Goal: Task Accomplishment & Management: Manage account settings

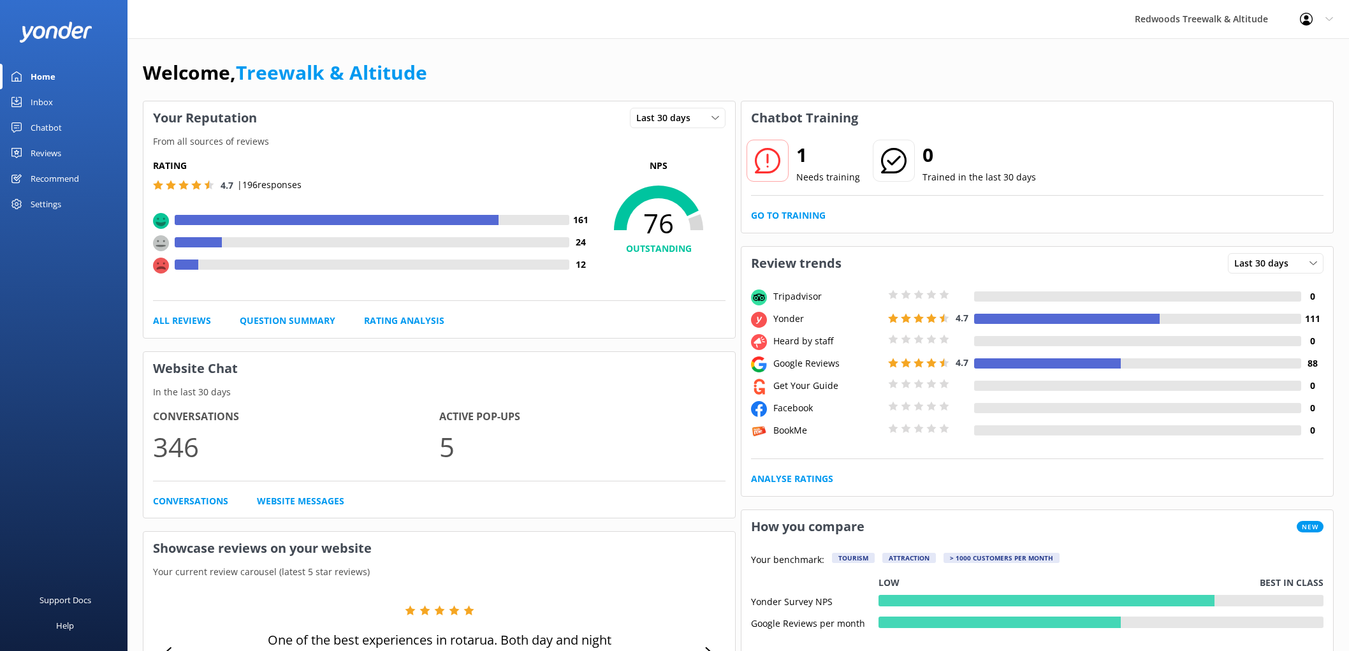
click at [75, 147] on link "Reviews" at bounding box center [63, 152] width 127 height 25
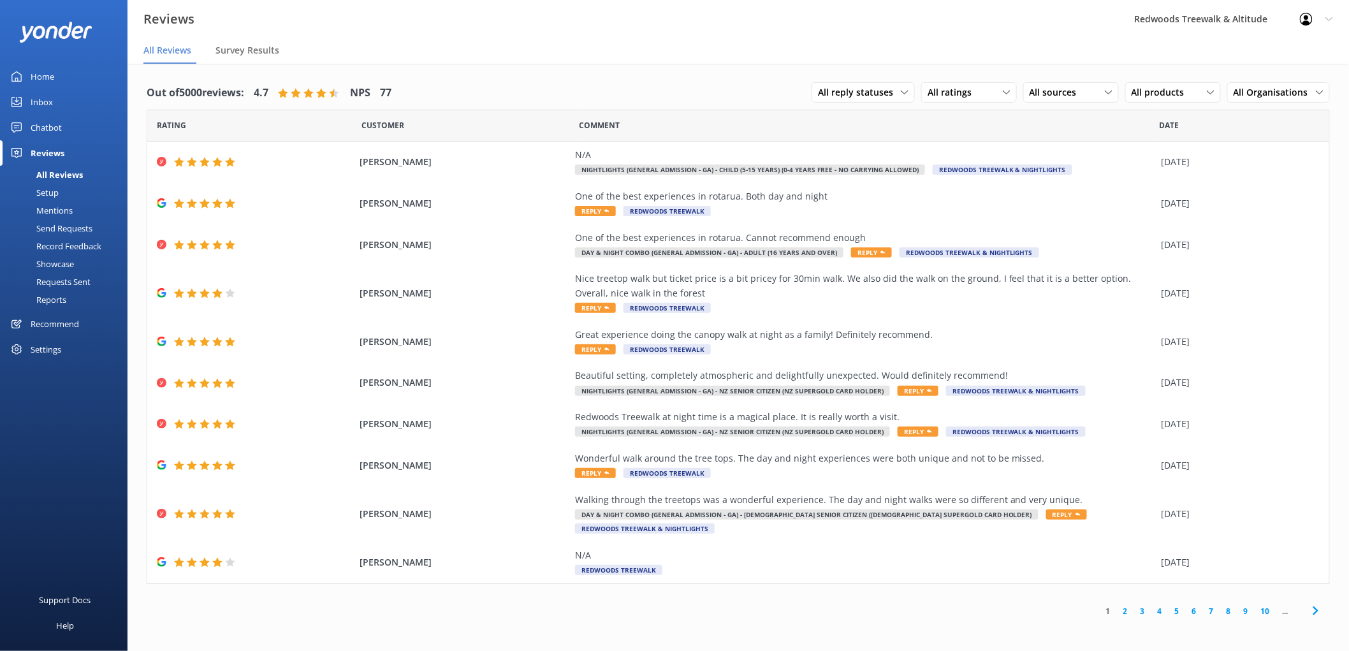
click at [59, 100] on link "Inbox" at bounding box center [63, 101] width 127 height 25
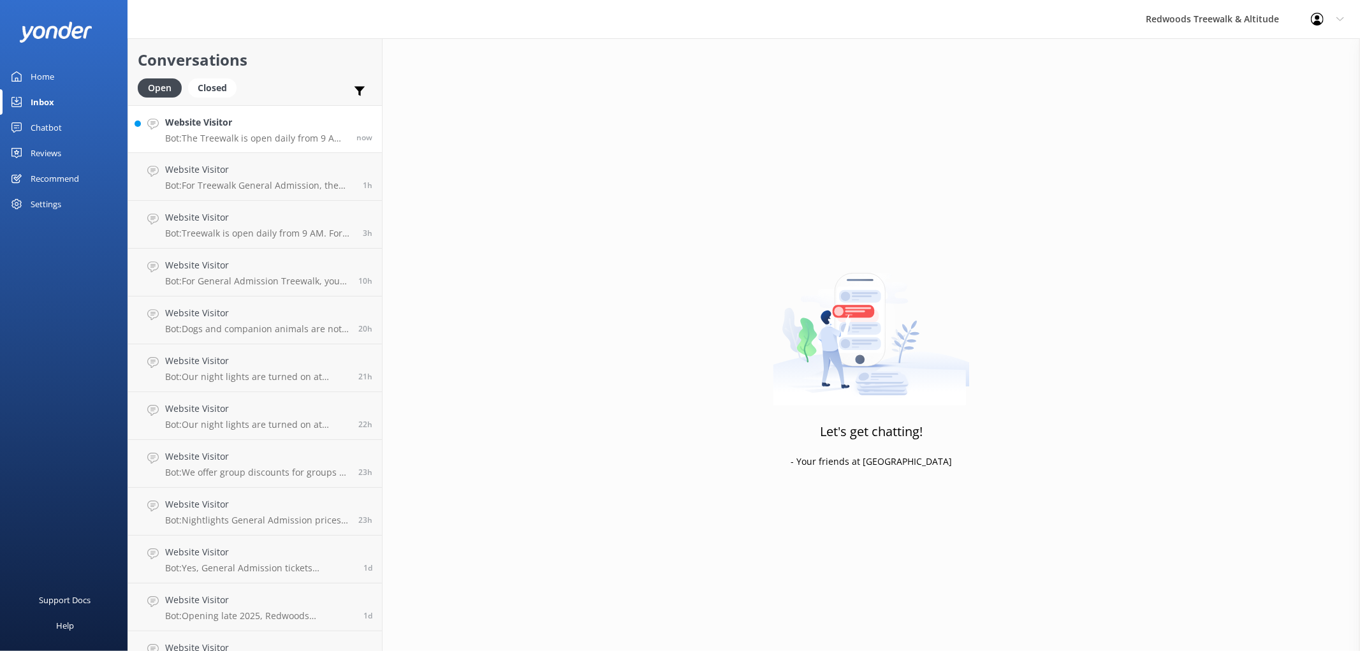
click at [212, 120] on h4 "Website Visitor" at bounding box center [256, 122] width 182 height 14
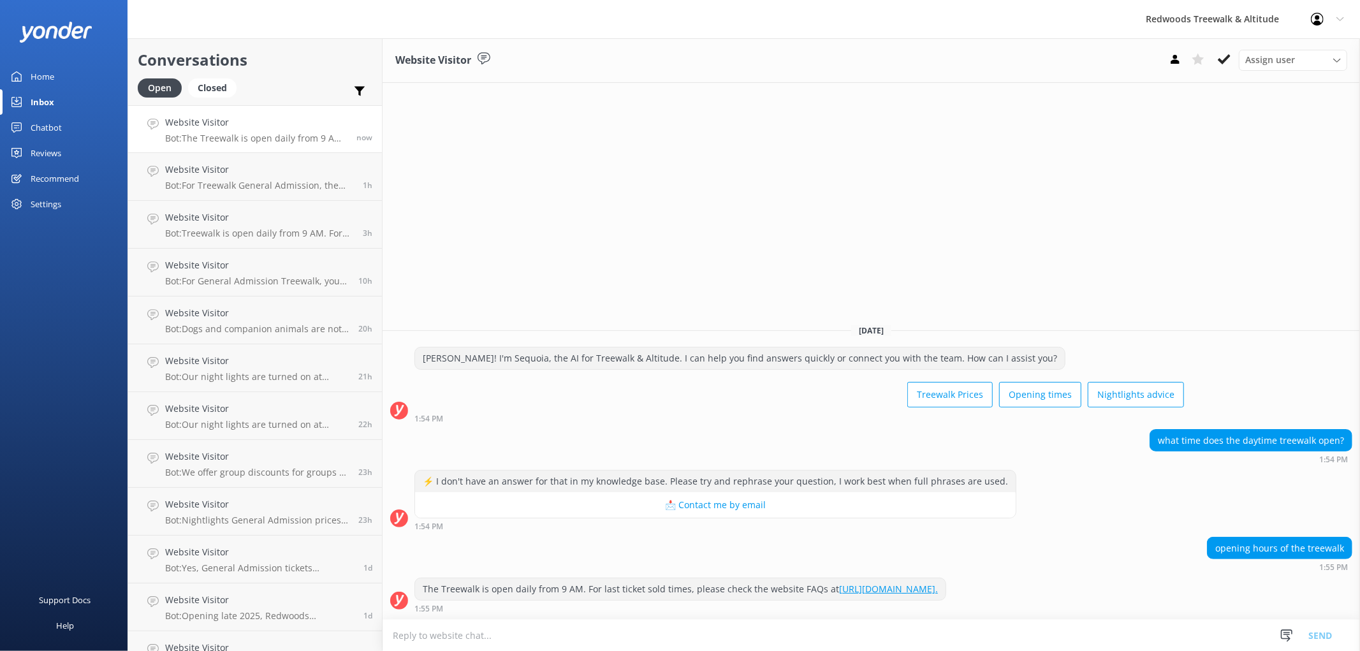
click at [48, 80] on div "Home" at bounding box center [43, 76] width 24 height 25
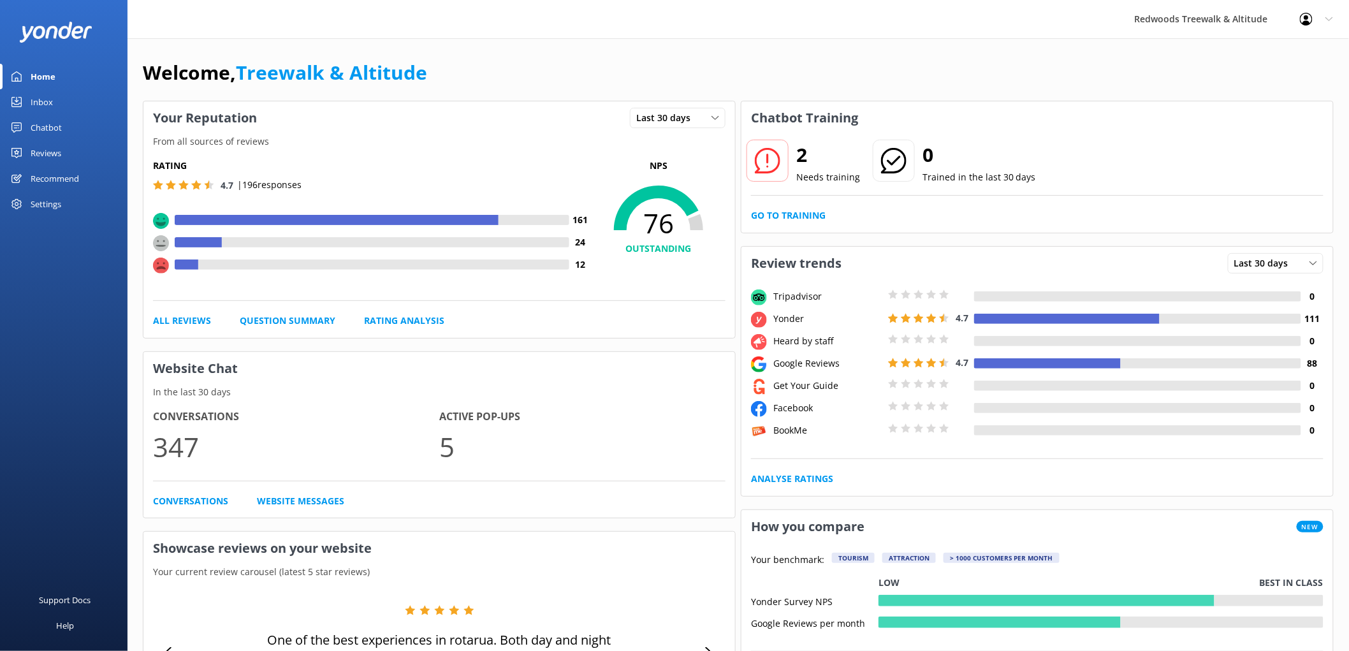
click at [61, 150] on link "Reviews" at bounding box center [63, 152] width 127 height 25
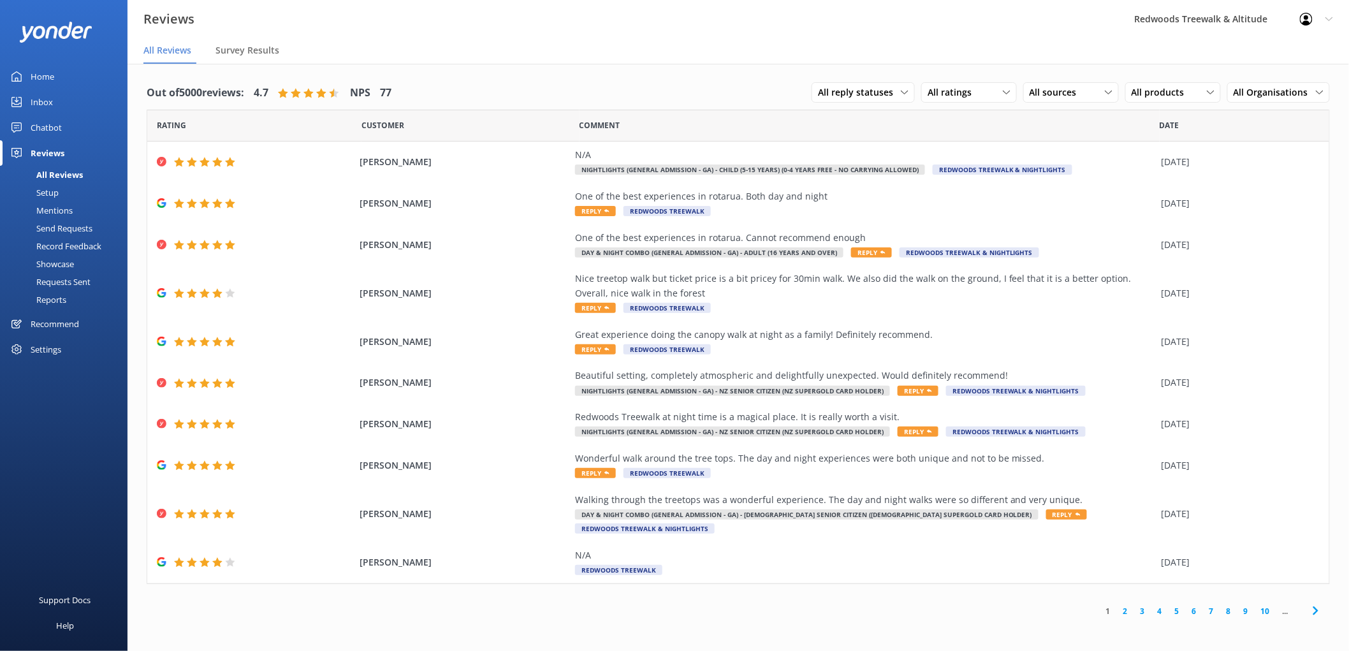
click at [54, 94] on link "Inbox" at bounding box center [63, 101] width 127 height 25
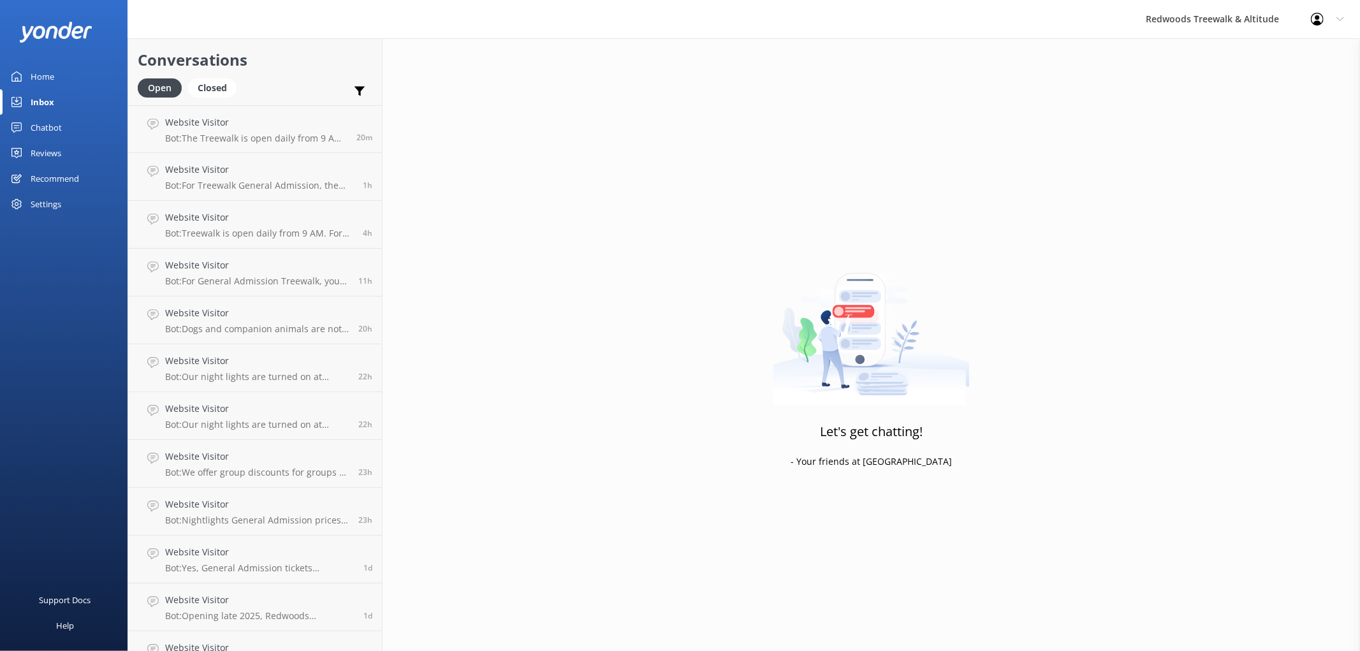
click at [46, 73] on div "Home" at bounding box center [43, 76] width 24 height 25
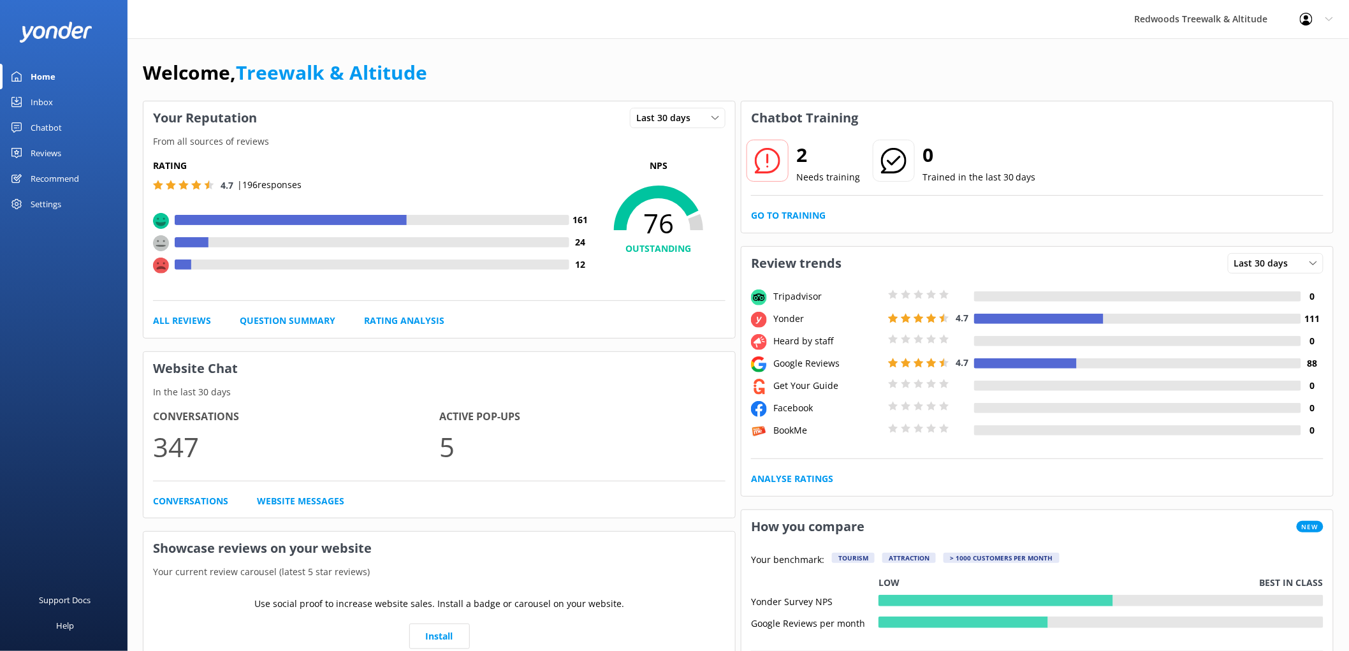
click at [42, 145] on div "Reviews" at bounding box center [46, 152] width 31 height 25
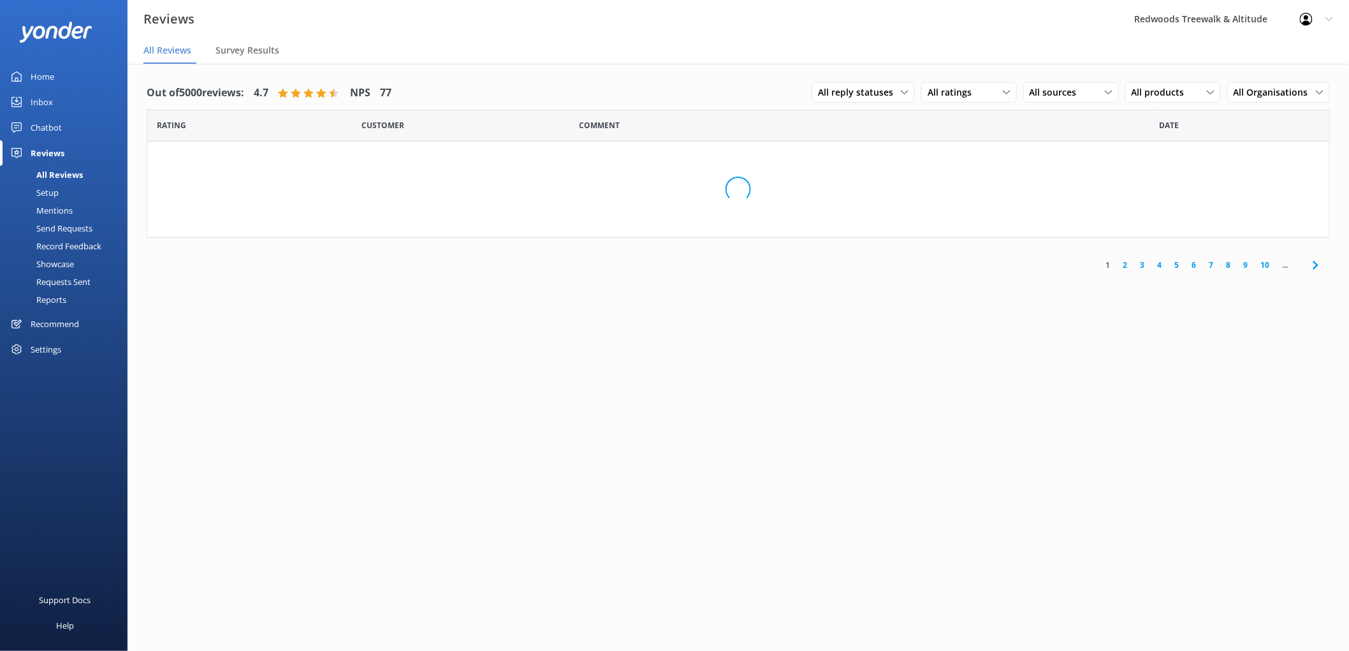
click at [42, 145] on div "Reviews" at bounding box center [48, 152] width 34 height 25
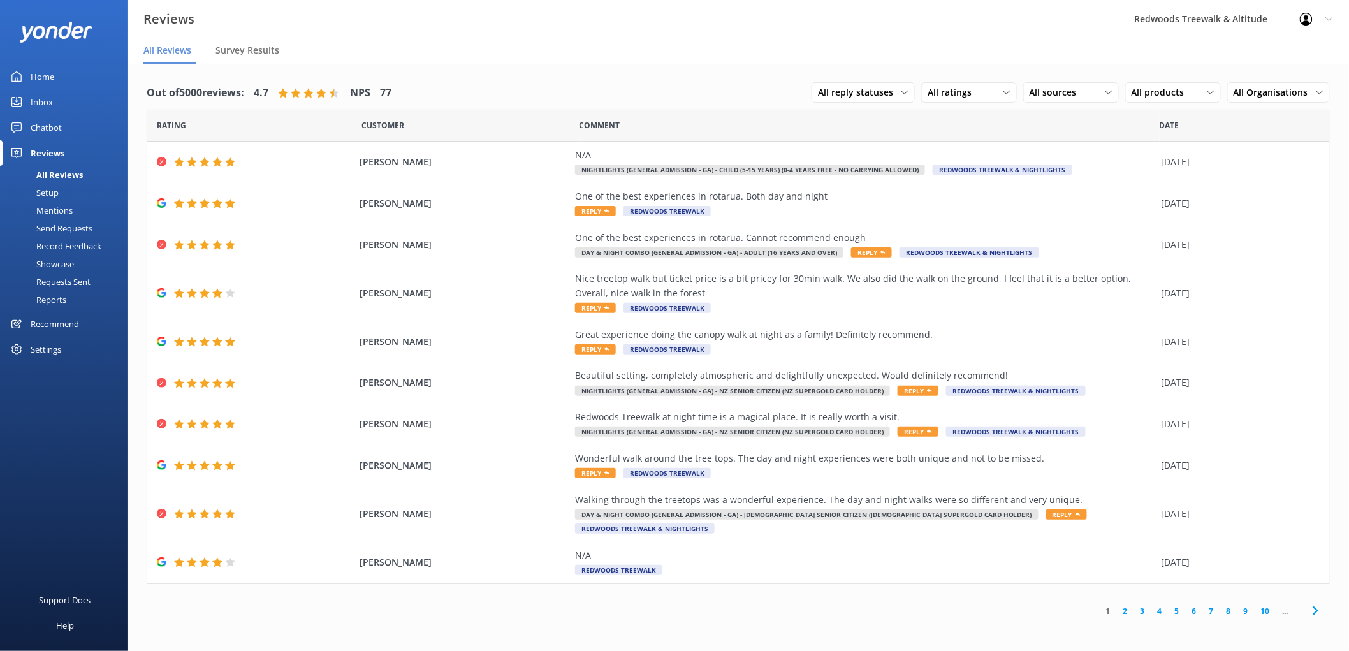
click at [76, 77] on link "Home" at bounding box center [63, 76] width 127 height 25
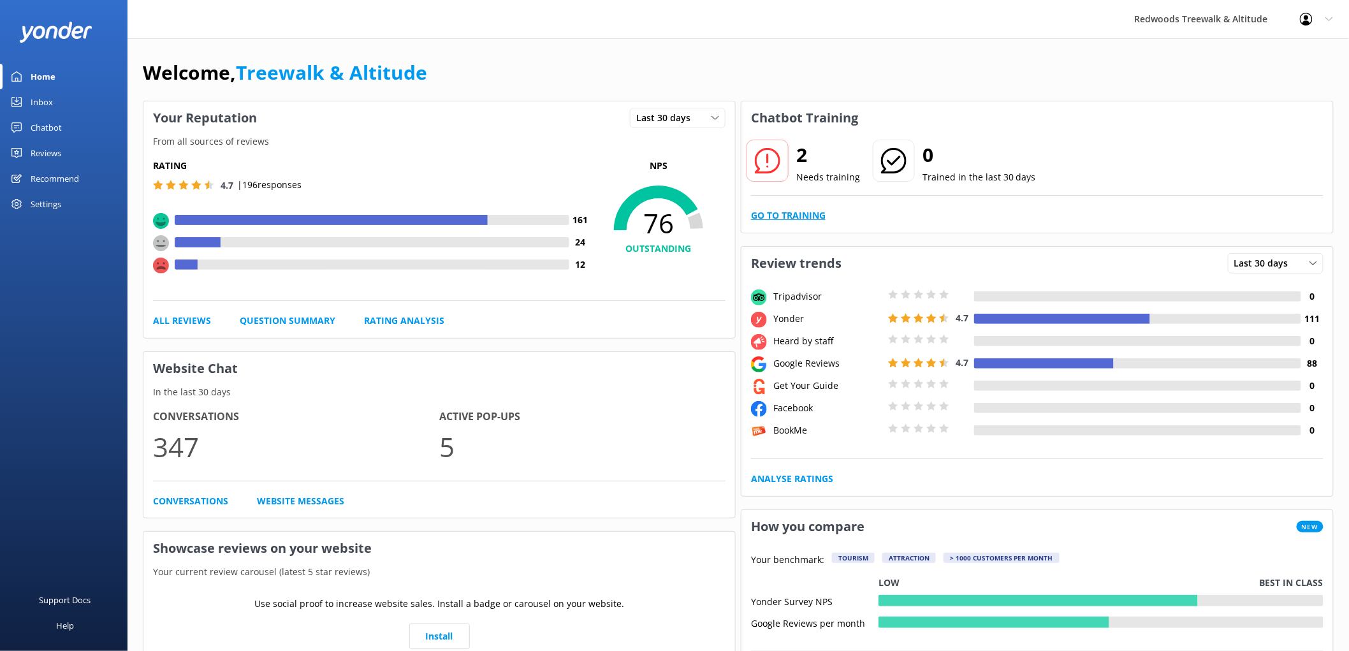
click at [778, 218] on link "Go to Training" at bounding box center [788, 215] width 75 height 14
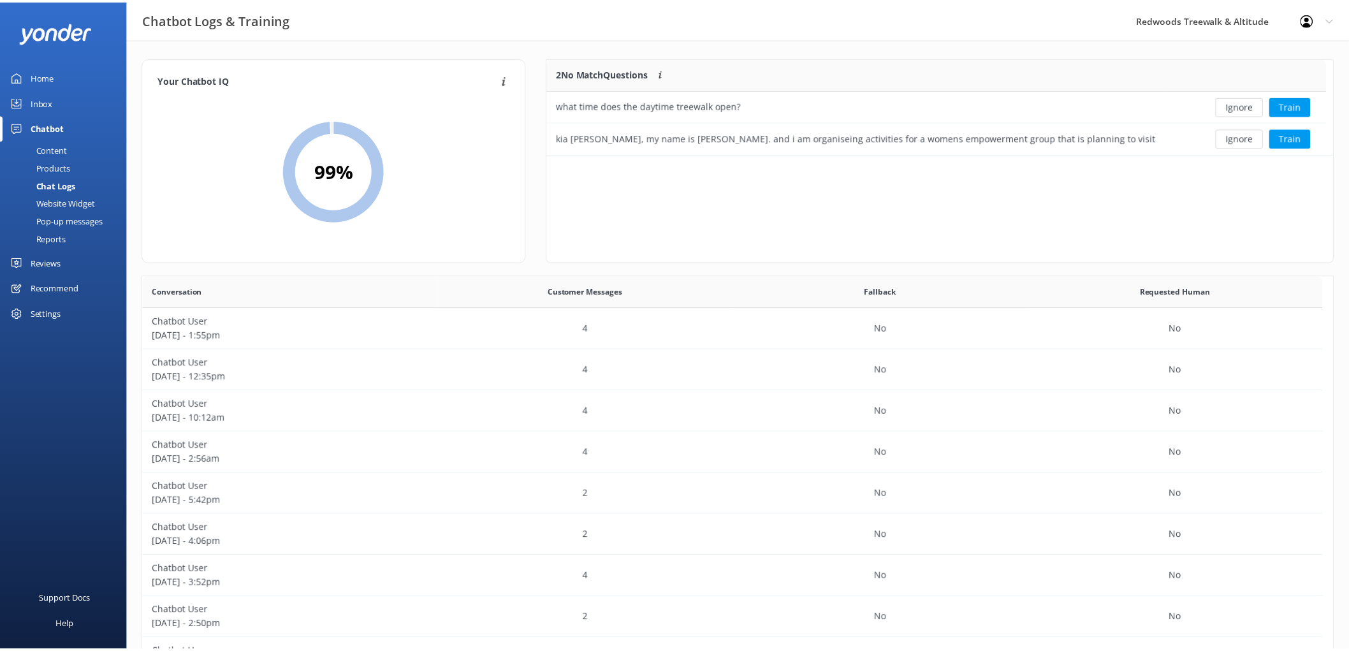
scroll to position [85, 775]
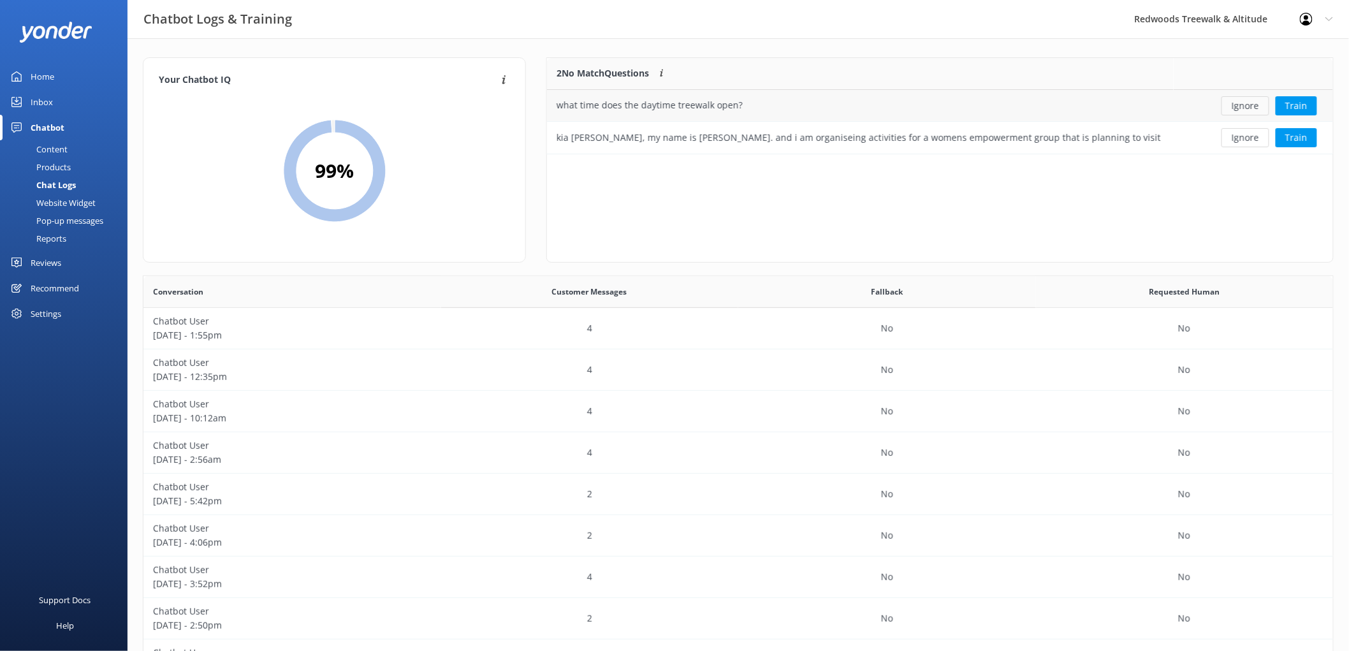
click at [1232, 107] on button "Ignore" at bounding box center [1245, 105] width 48 height 19
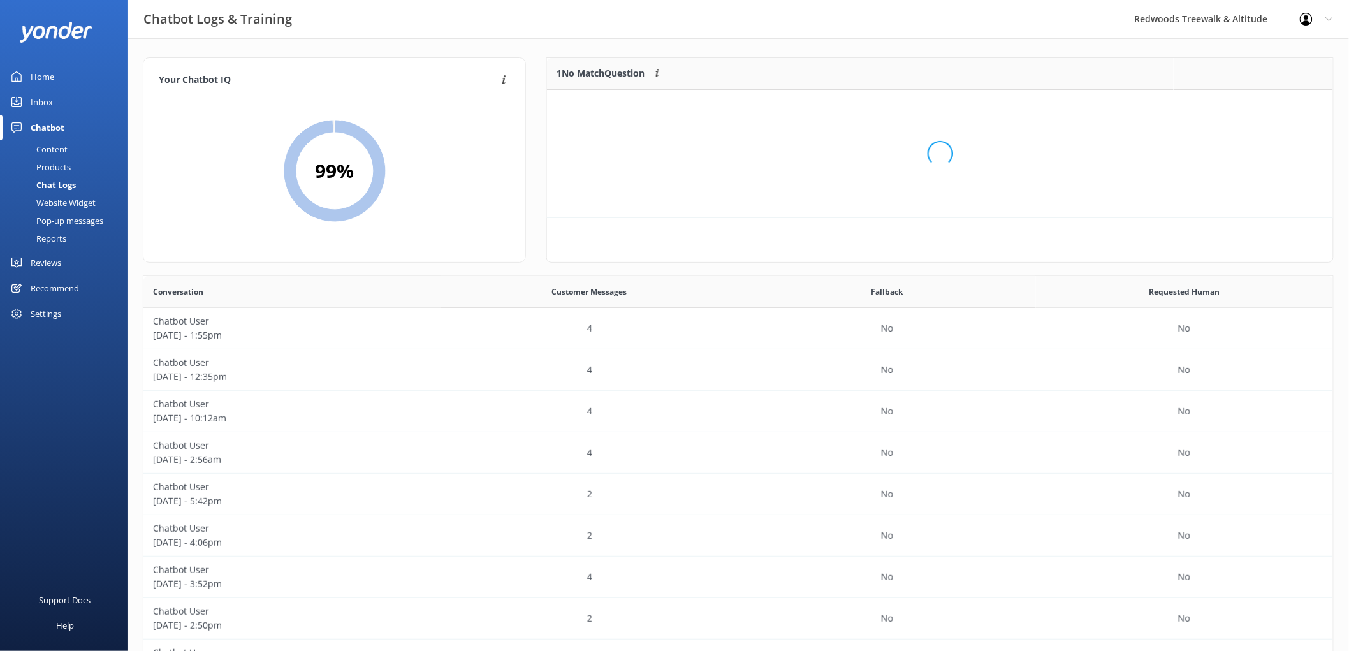
scroll to position [54, 775]
click at [1232, 107] on button "Ignore" at bounding box center [1245, 105] width 48 height 19
click at [71, 71] on link "Home" at bounding box center [63, 76] width 127 height 25
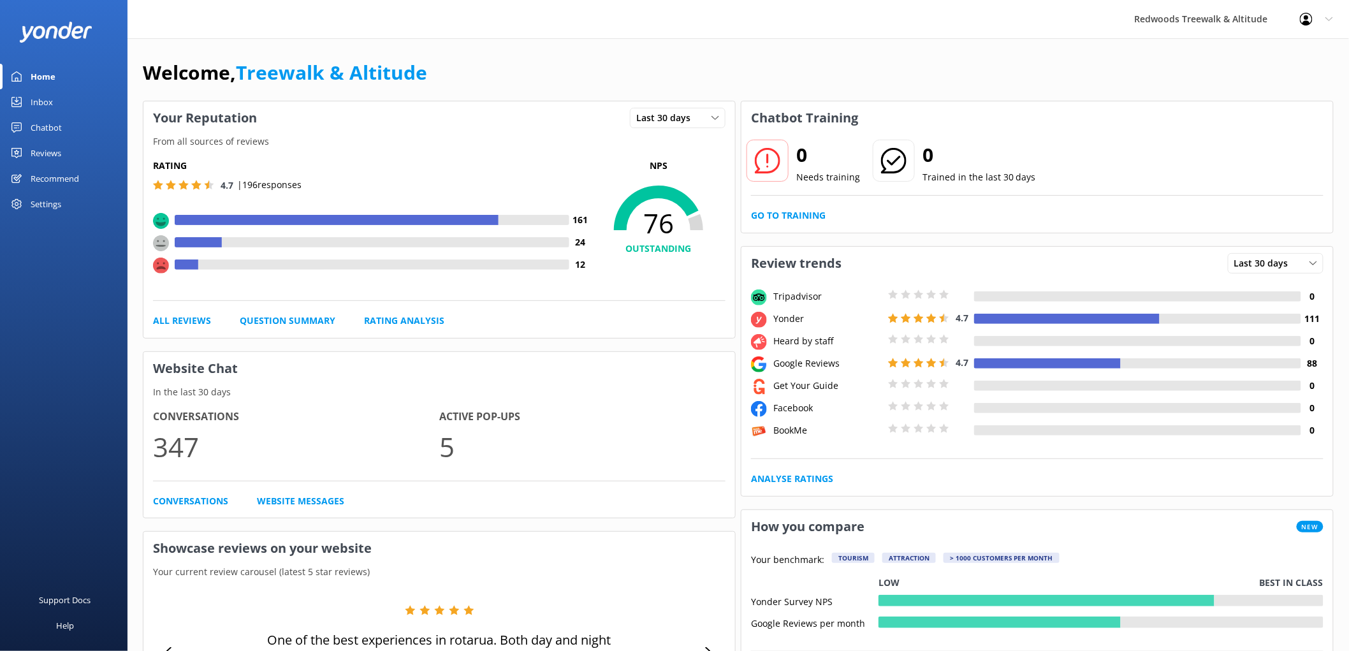
click at [66, 161] on link "Reviews" at bounding box center [63, 152] width 127 height 25
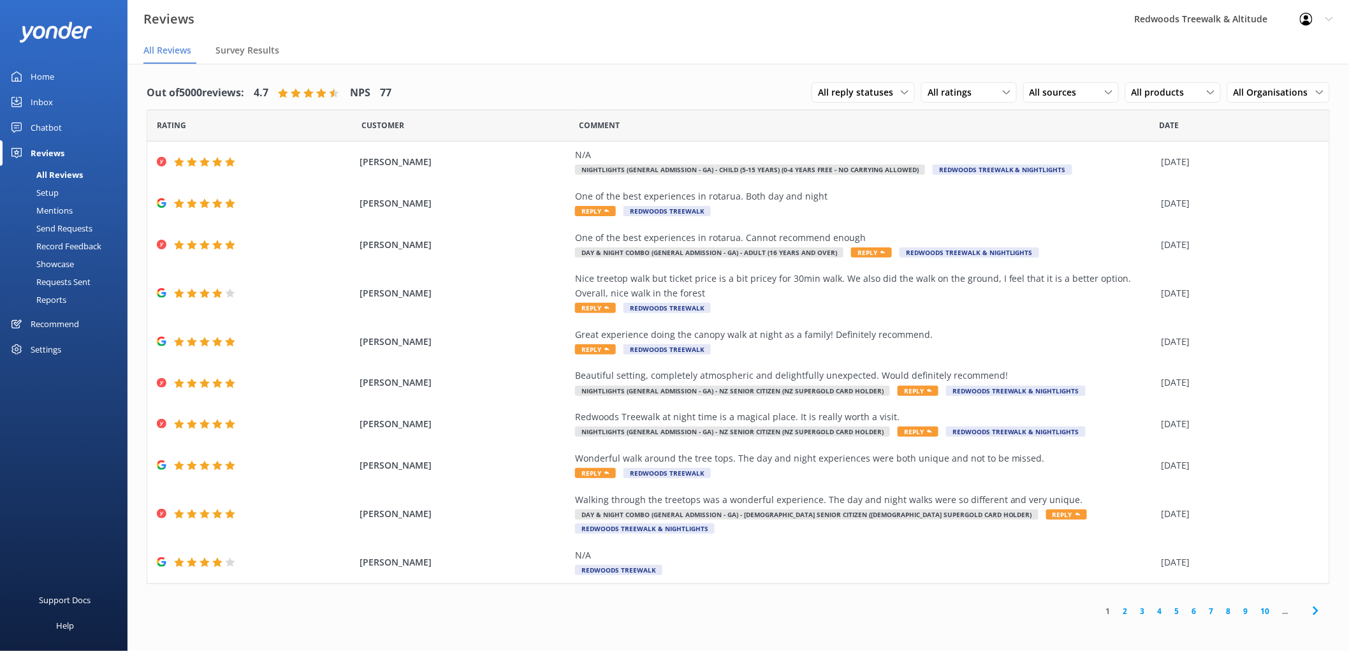
click at [58, 100] on link "Inbox" at bounding box center [63, 101] width 127 height 25
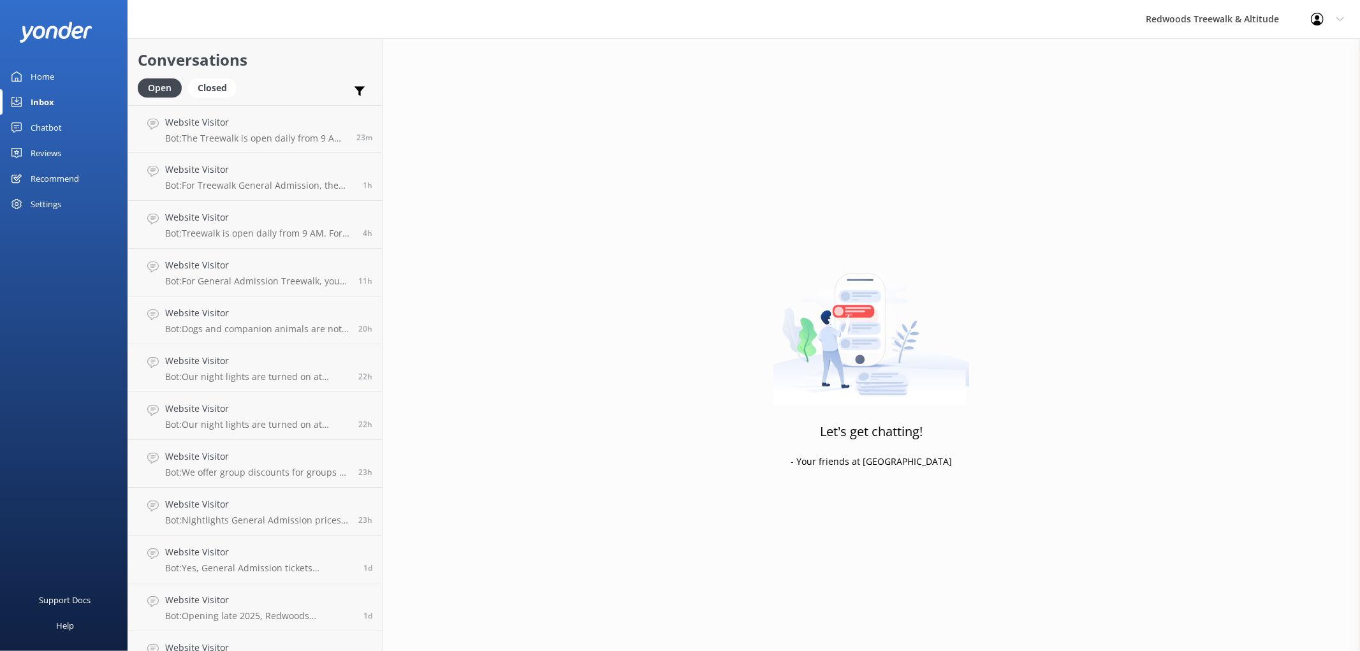
click at [46, 148] on div "Reviews" at bounding box center [46, 152] width 31 height 25
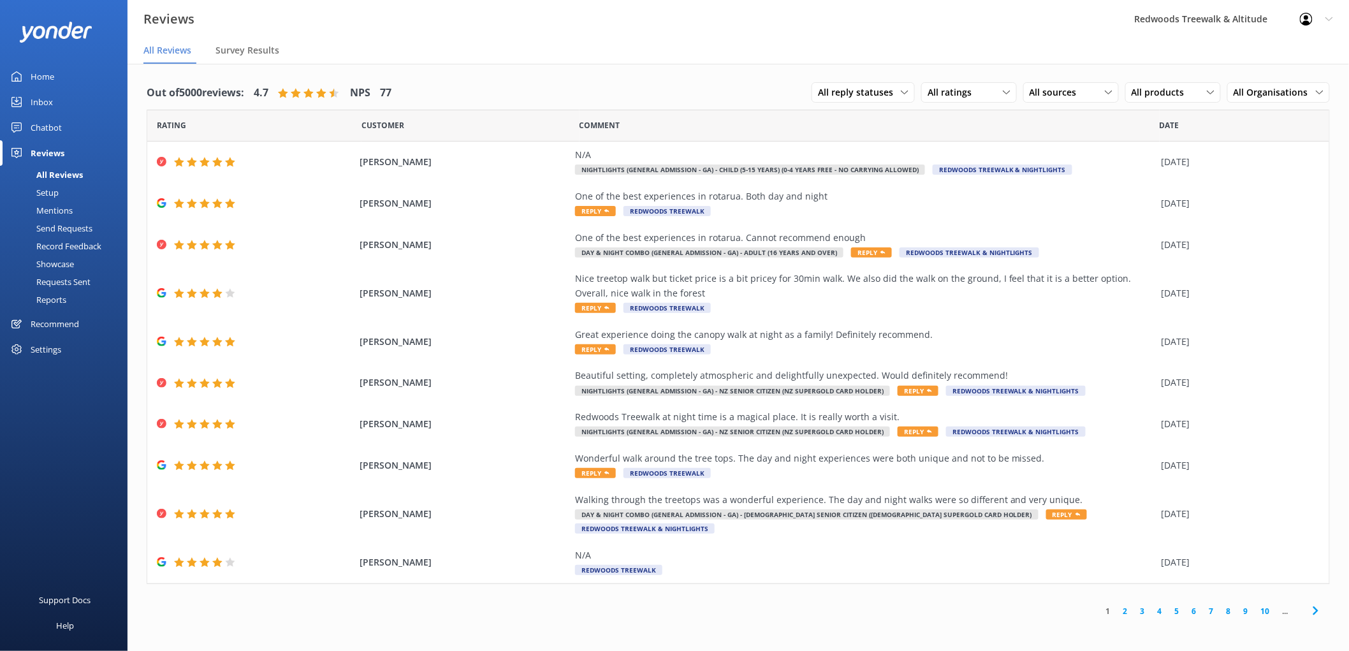
click at [51, 106] on div "Inbox" at bounding box center [42, 101] width 22 height 25
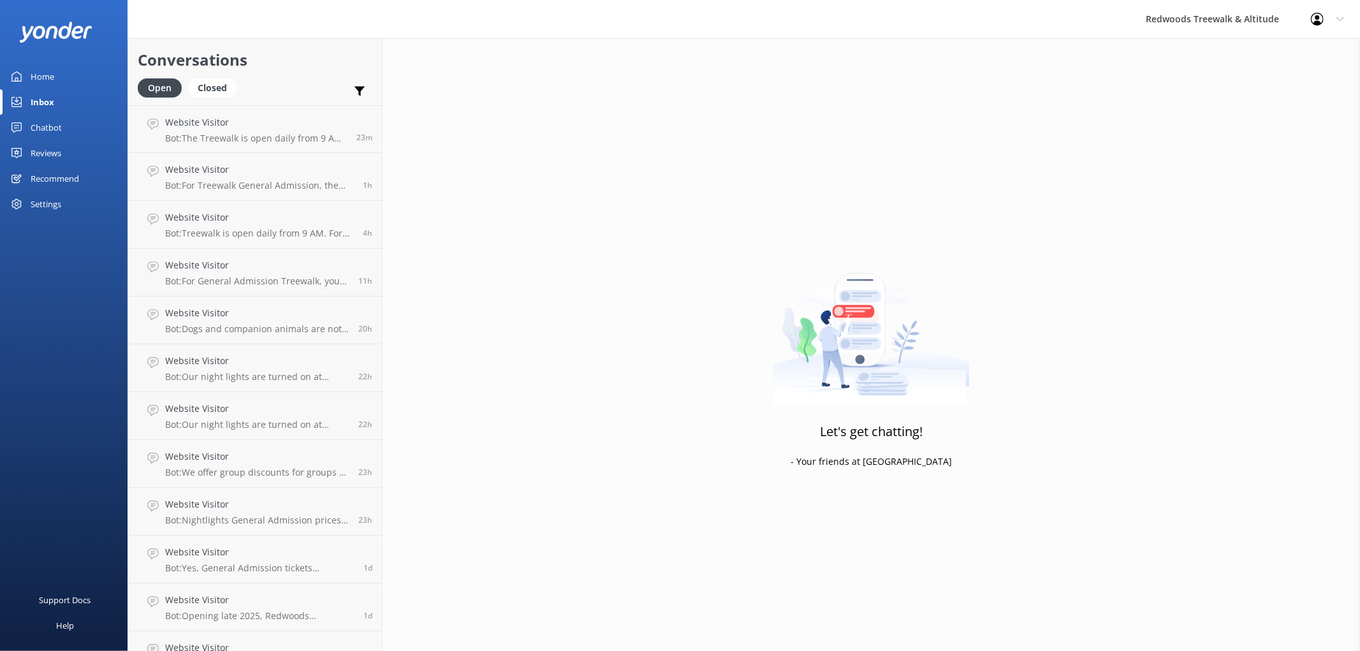
click at [45, 153] on div "Reviews" at bounding box center [46, 152] width 31 height 25
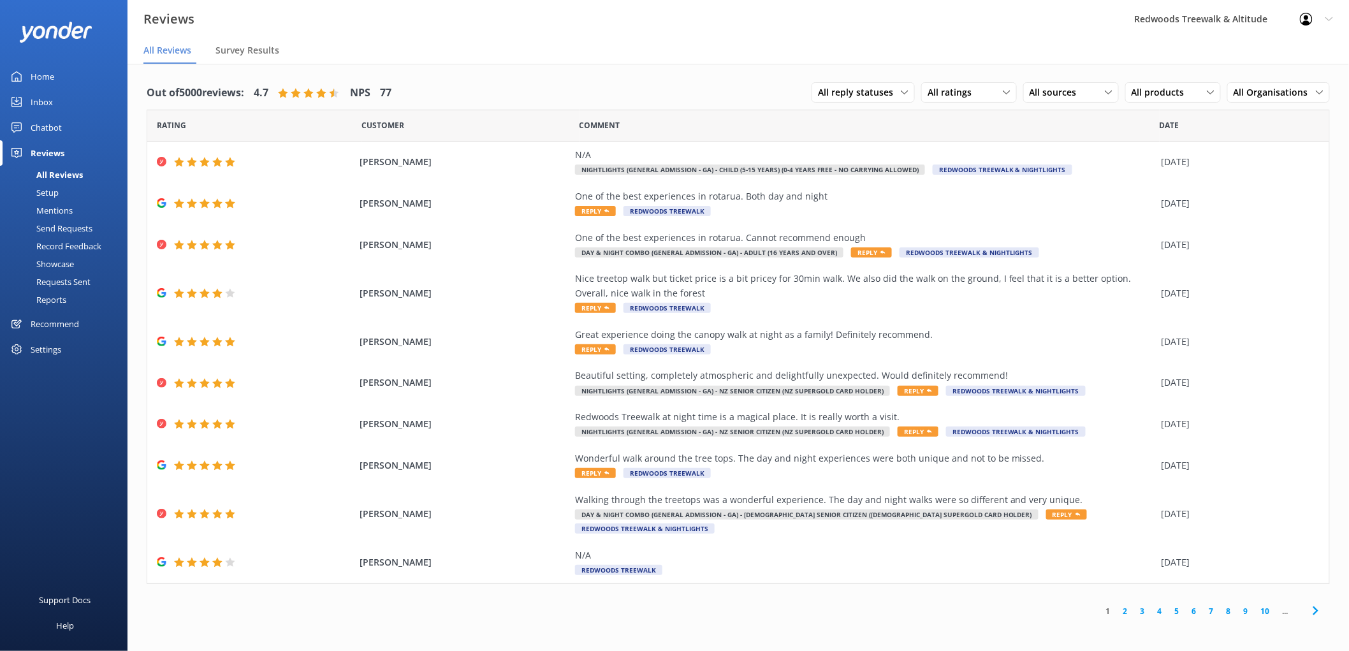
click at [1124, 605] on link "2" at bounding box center [1125, 611] width 17 height 12
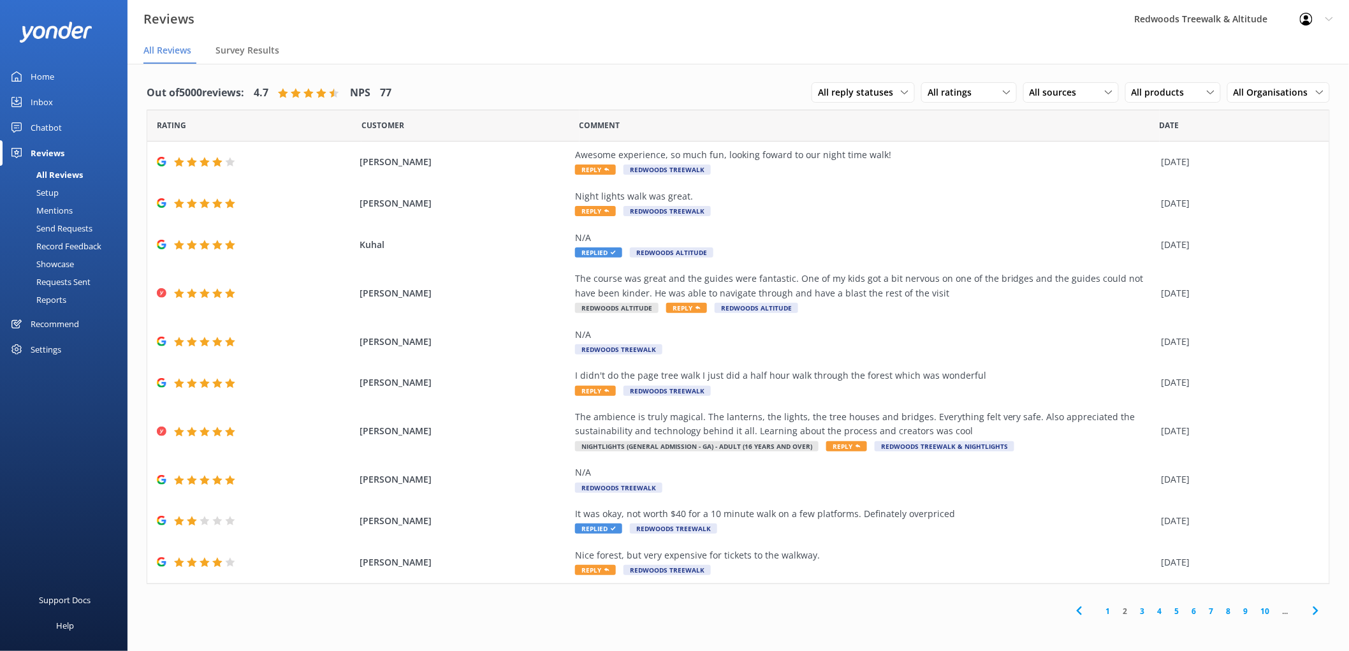
click at [1107, 606] on link "1" at bounding box center [1108, 611] width 17 height 12
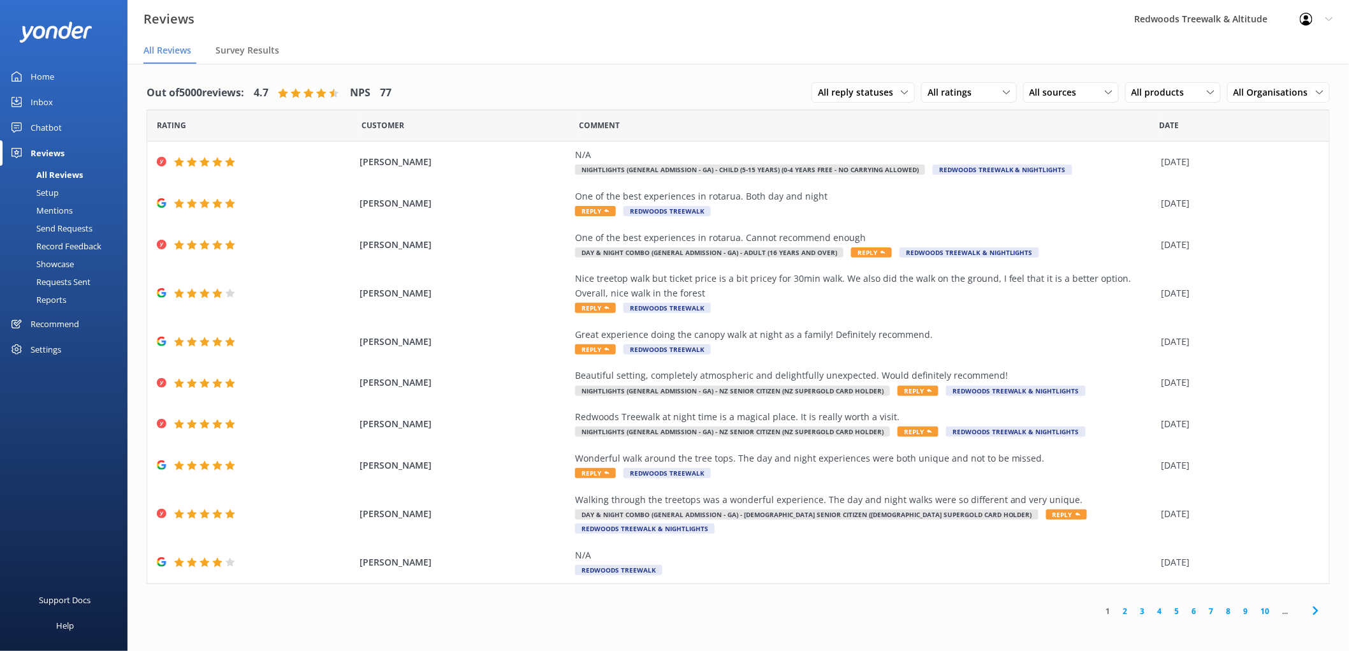
click at [1124, 605] on link "2" at bounding box center [1125, 611] width 17 height 12
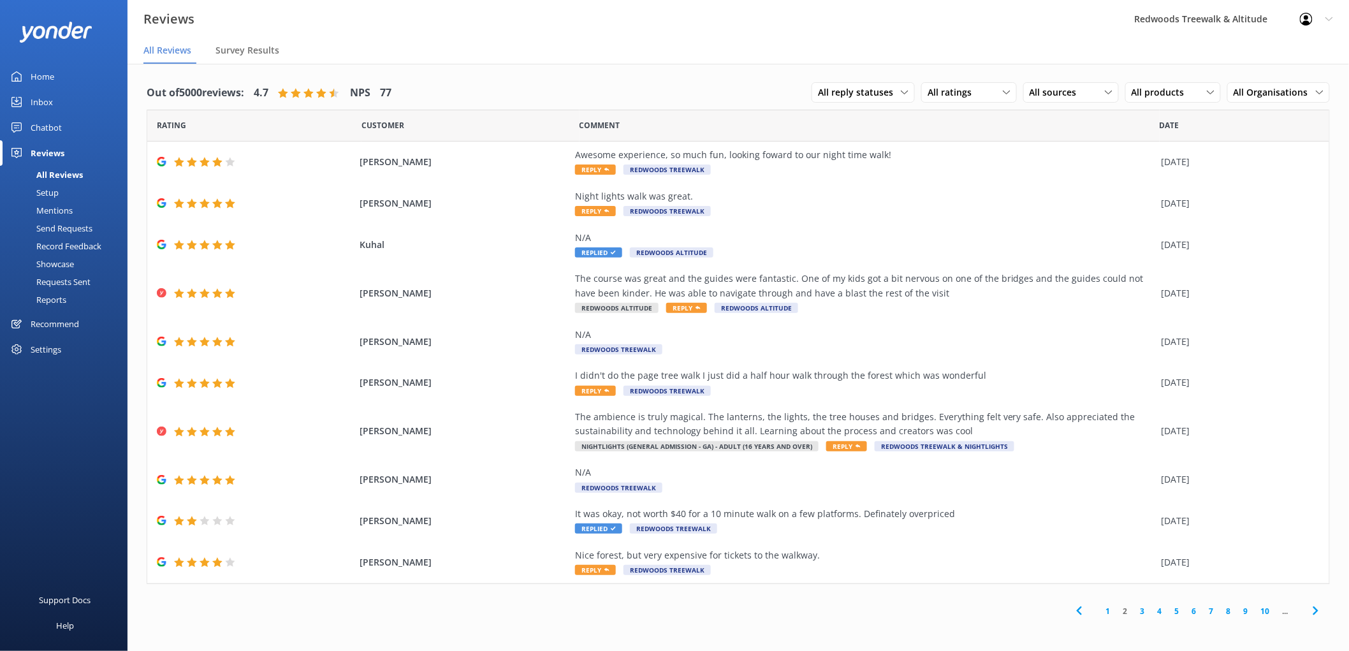
click at [42, 74] on div "Home" at bounding box center [43, 76] width 24 height 25
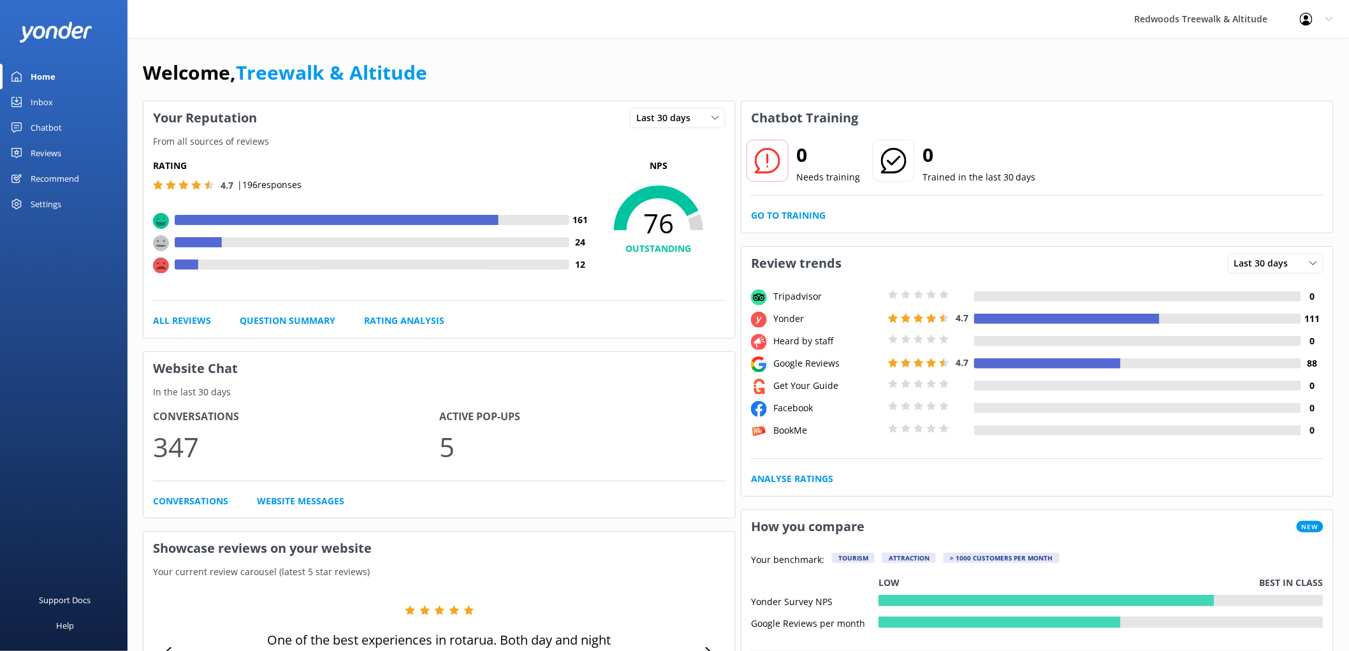
click at [46, 98] on div "Inbox" at bounding box center [42, 101] width 22 height 25
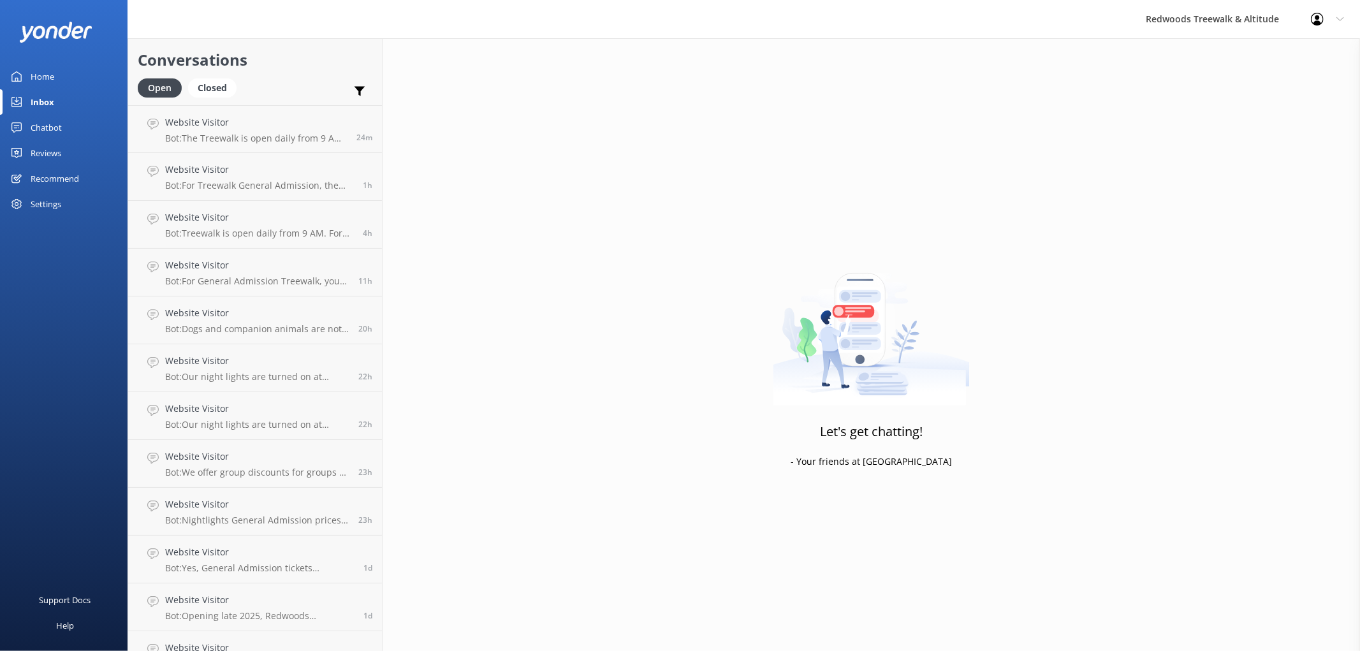
click at [59, 75] on link "Home" at bounding box center [63, 76] width 127 height 25
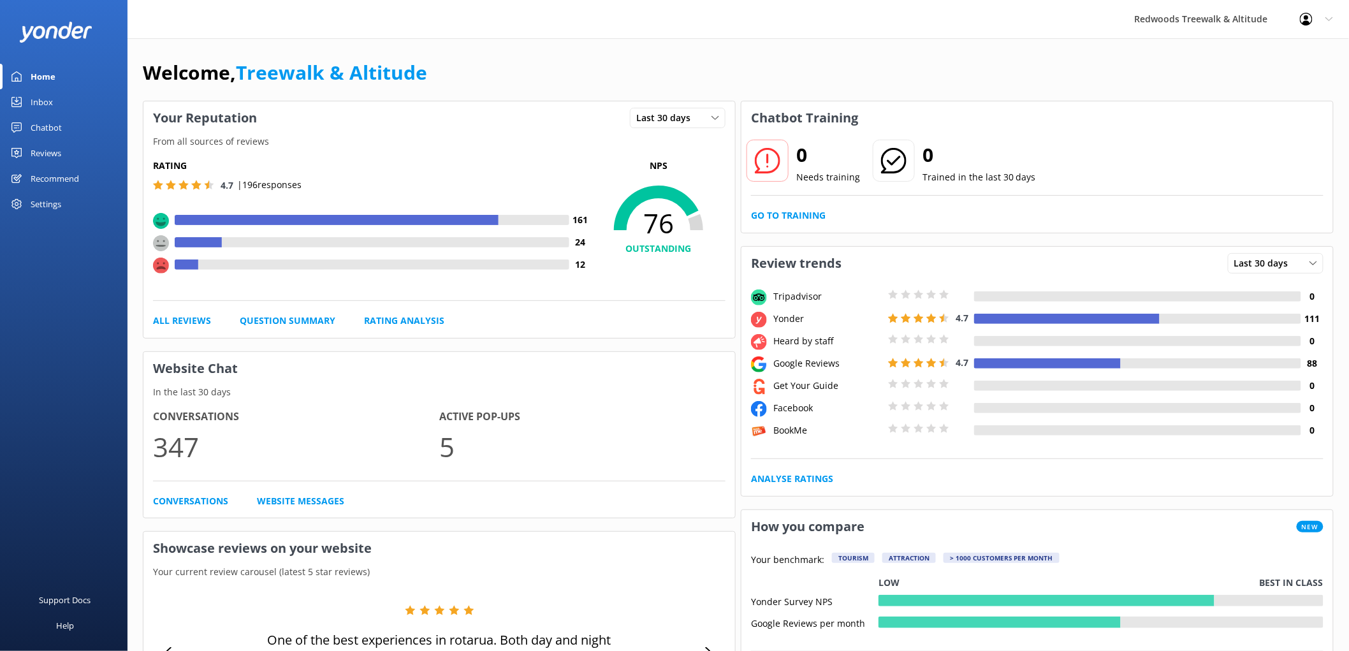
click at [91, 150] on link "Reviews" at bounding box center [63, 152] width 127 height 25
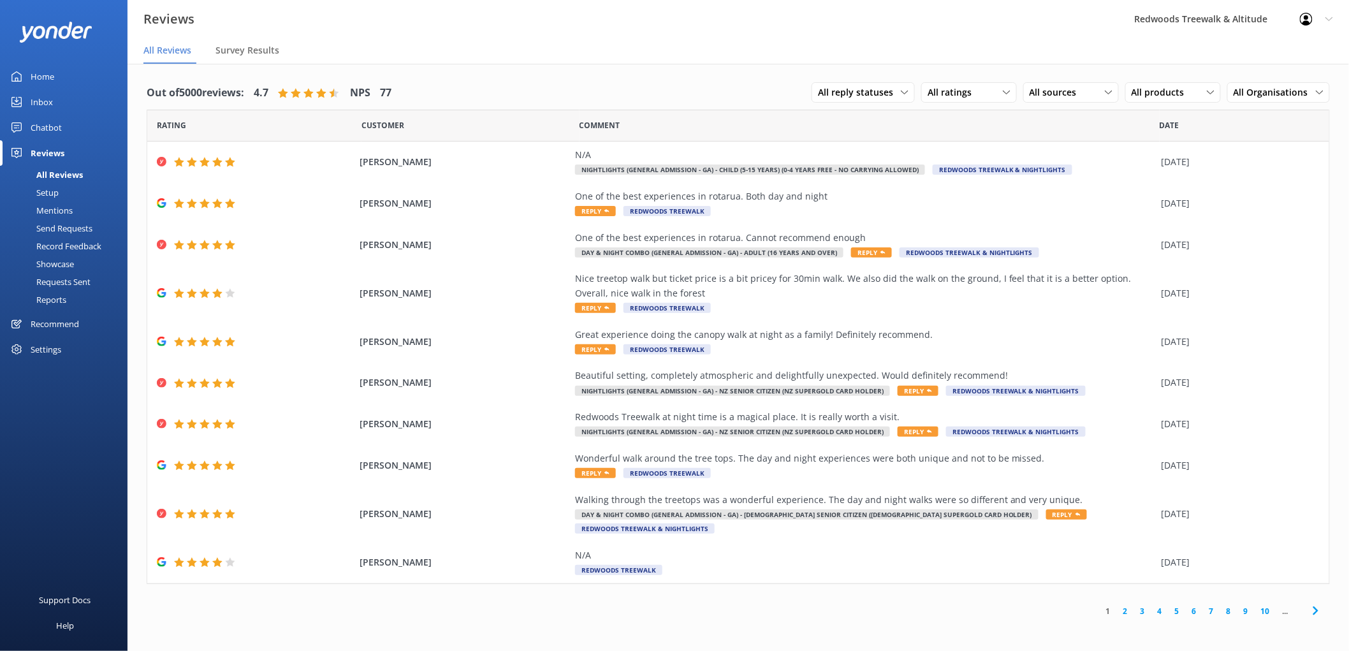
click at [70, 98] on link "Inbox" at bounding box center [63, 101] width 127 height 25
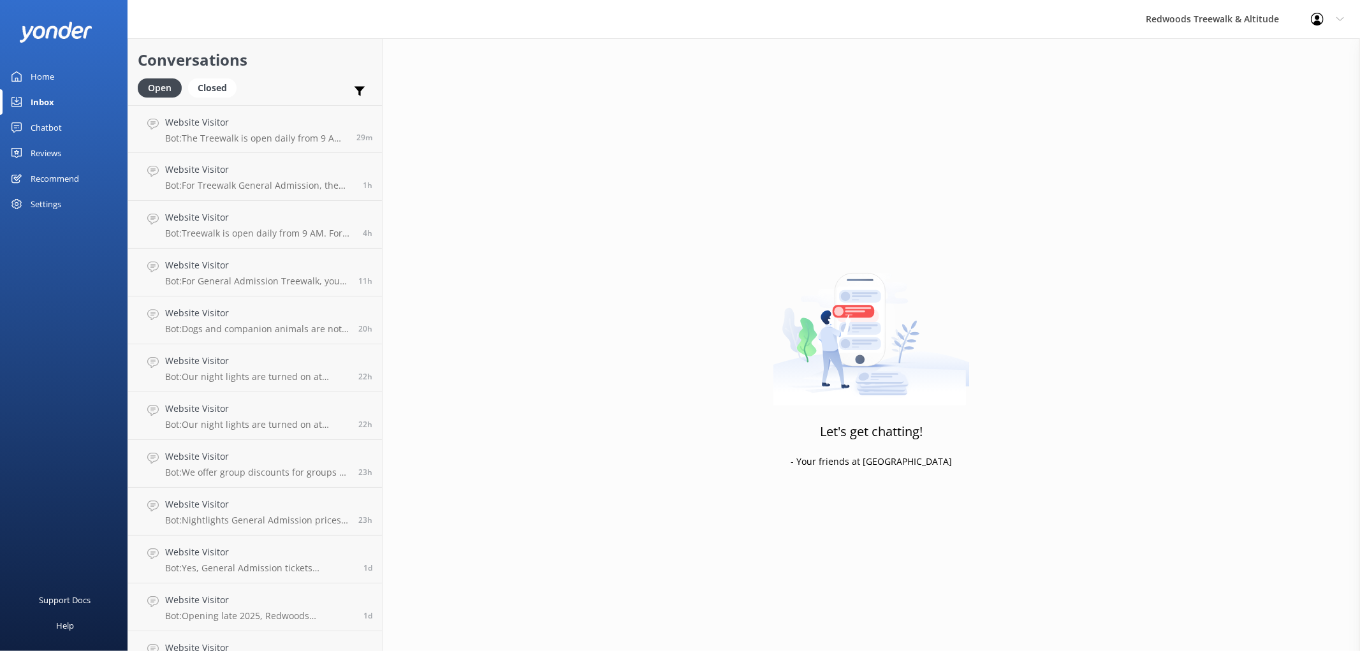
click at [61, 71] on link "Home" at bounding box center [63, 76] width 127 height 25
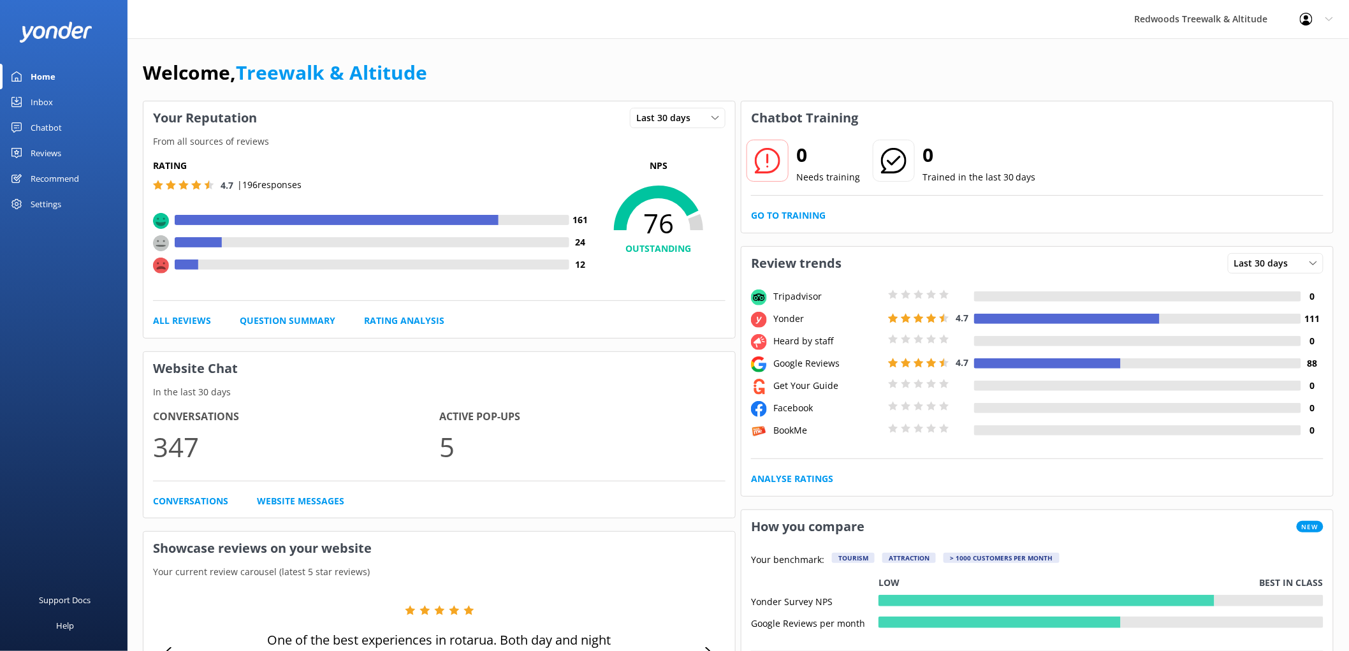
click at [91, 155] on link "Reviews" at bounding box center [63, 152] width 127 height 25
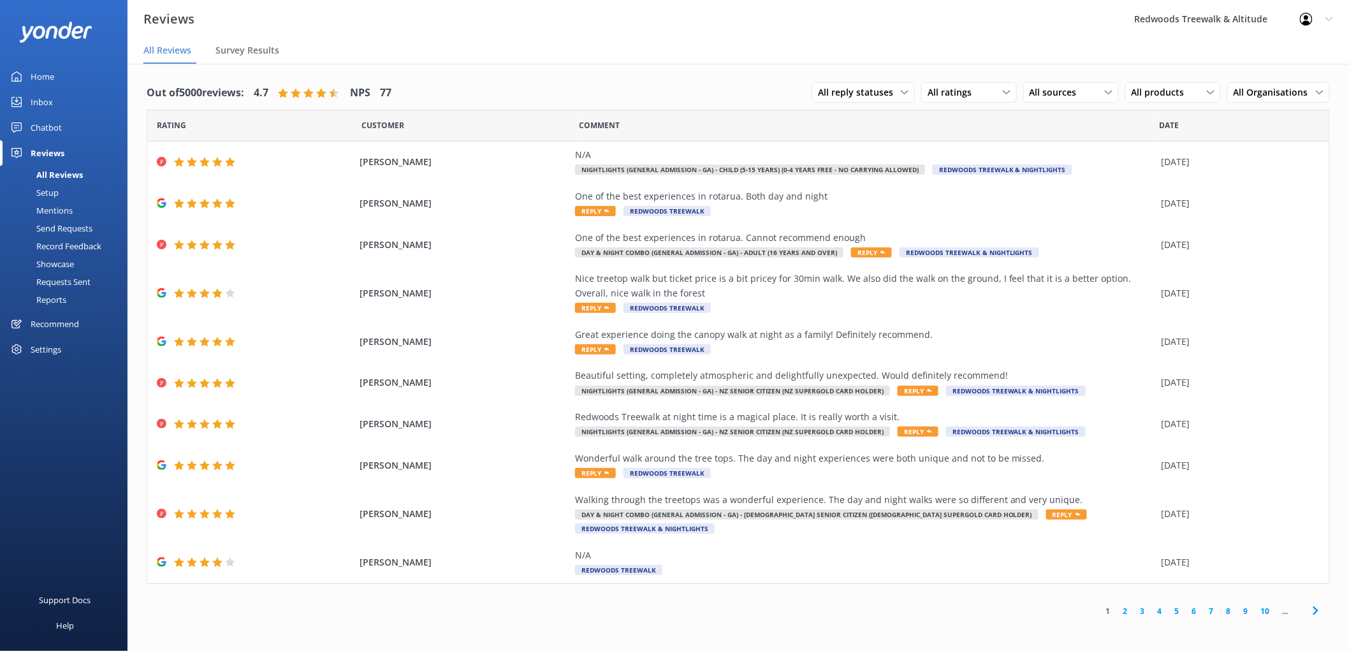
click at [57, 94] on link "Inbox" at bounding box center [63, 101] width 127 height 25
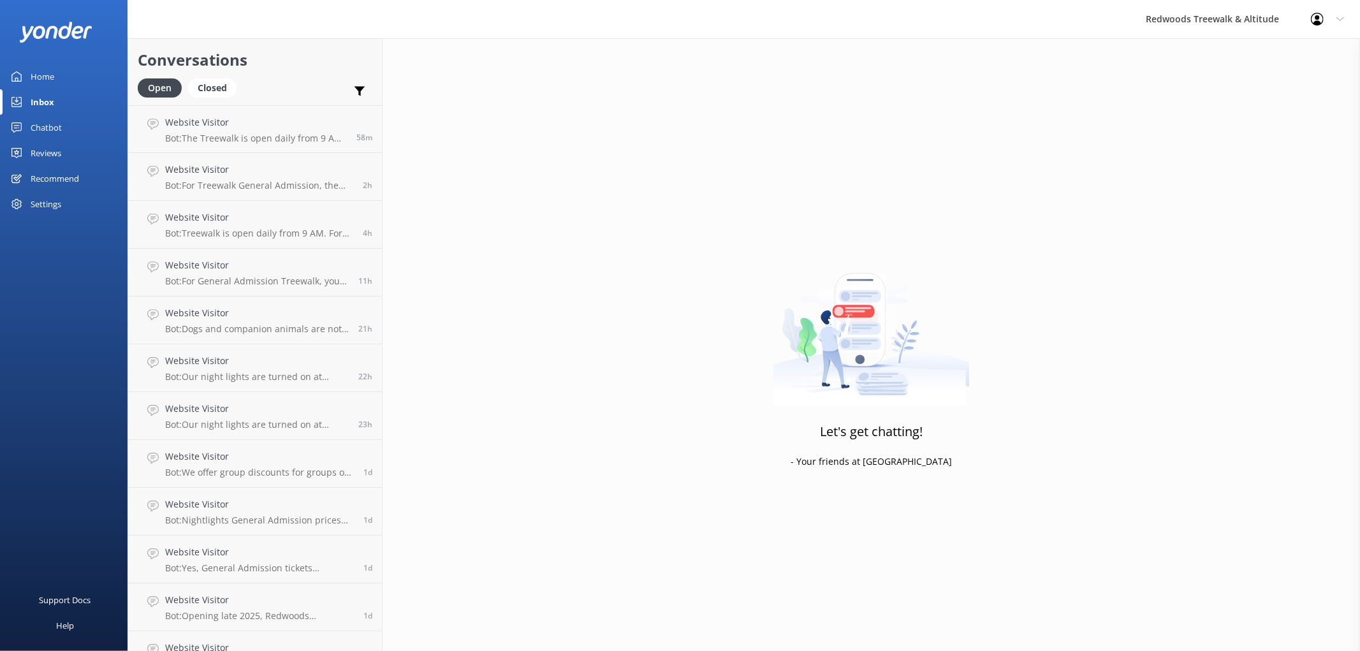
click at [42, 150] on div "Reviews" at bounding box center [46, 152] width 31 height 25
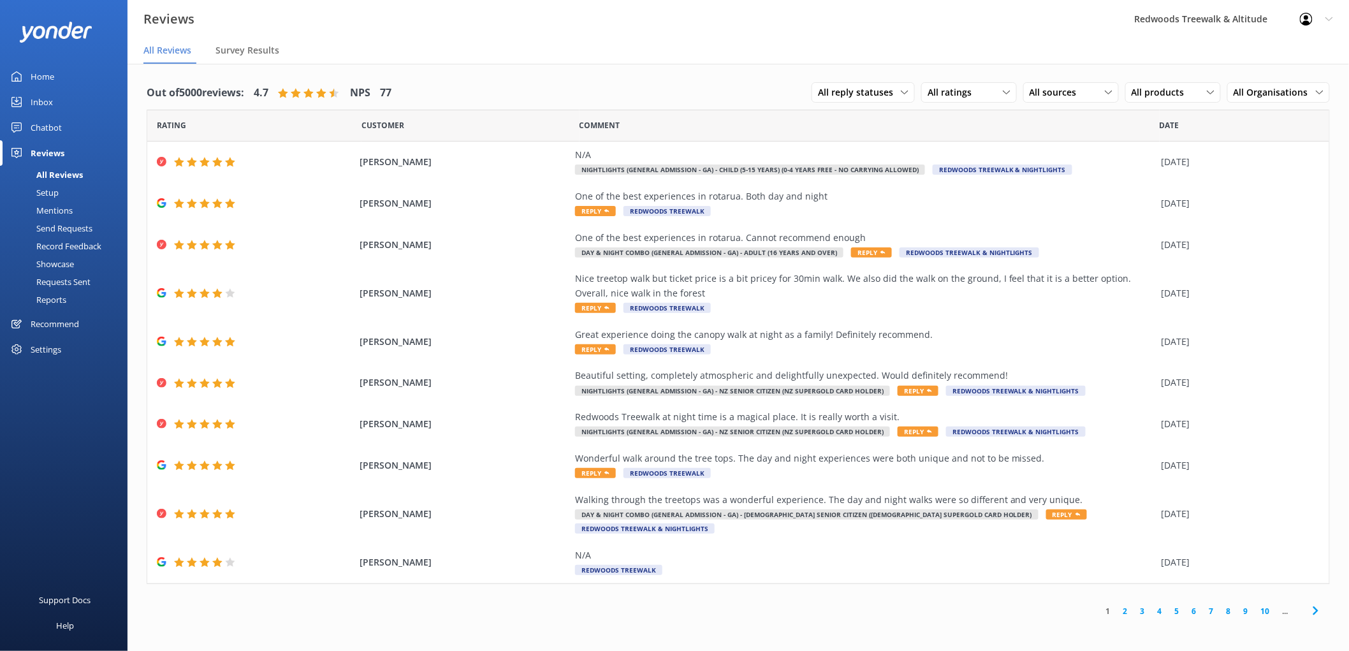
click at [42, 150] on div "Reviews" at bounding box center [48, 152] width 34 height 25
click at [45, 94] on div "Inbox" at bounding box center [42, 101] width 22 height 25
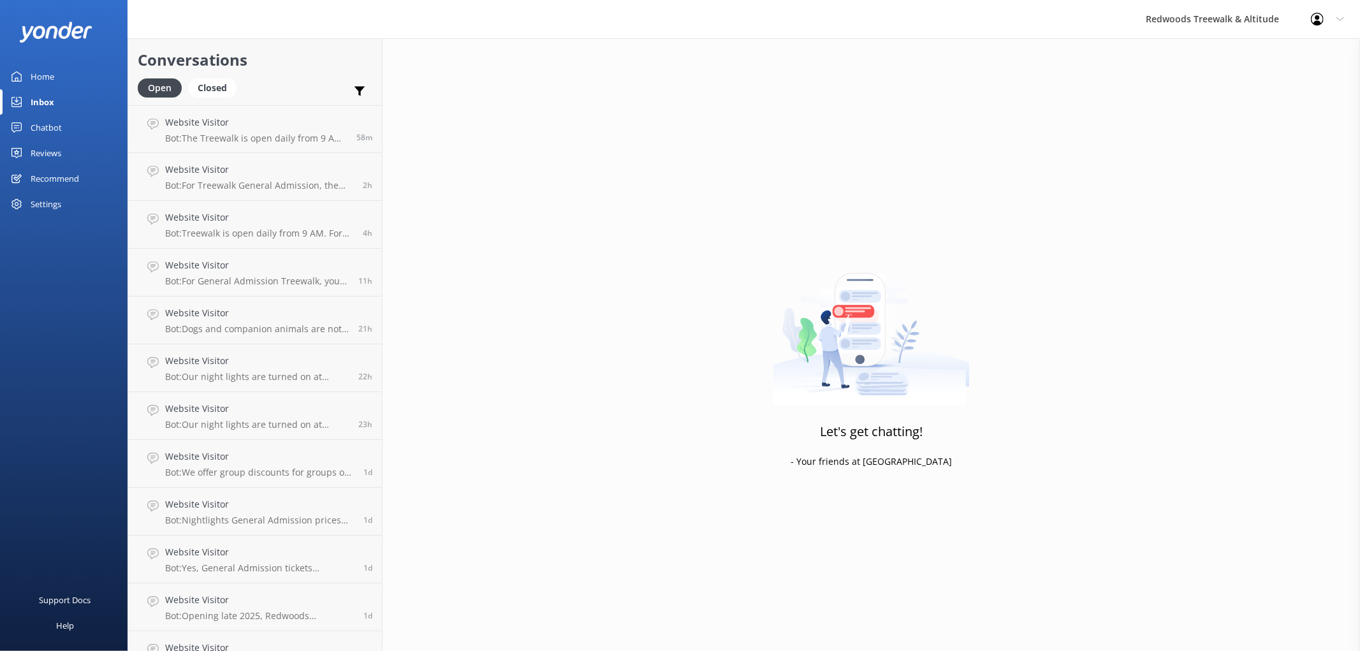
click at [45, 94] on div "Inbox" at bounding box center [43, 101] width 24 height 25
click at [70, 81] on link "Home" at bounding box center [63, 76] width 127 height 25
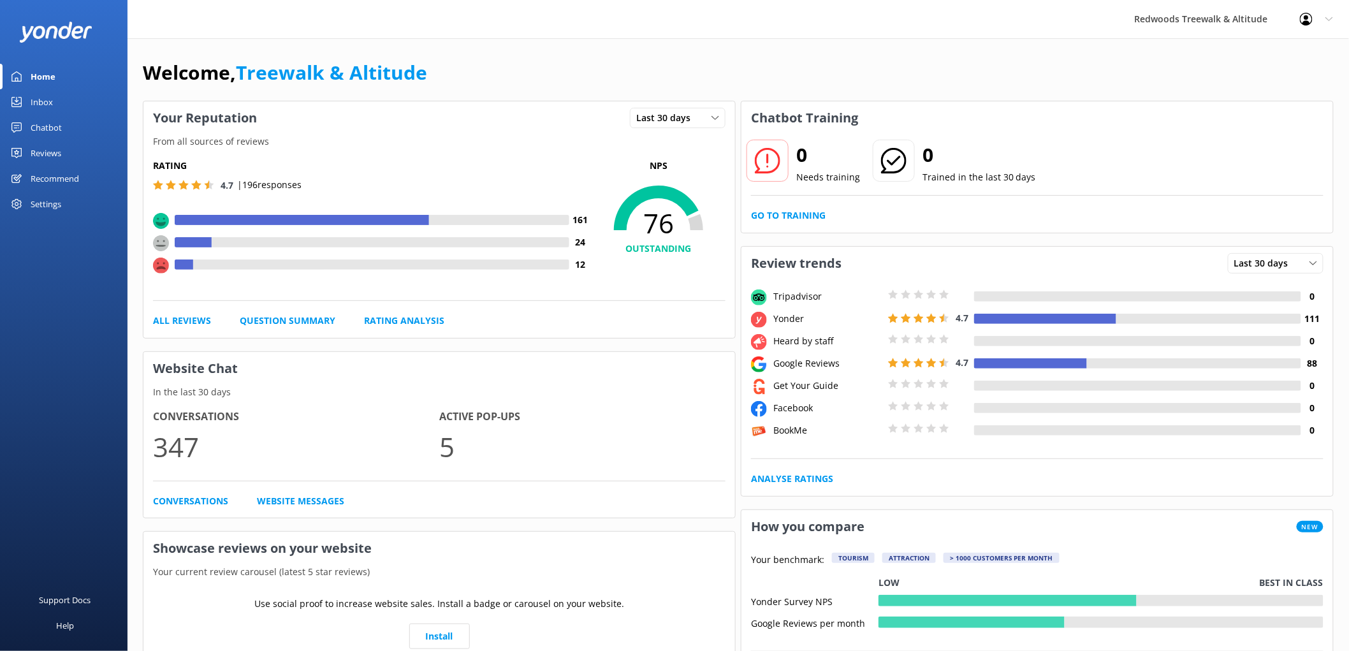
click at [64, 156] on link "Reviews" at bounding box center [63, 152] width 127 height 25
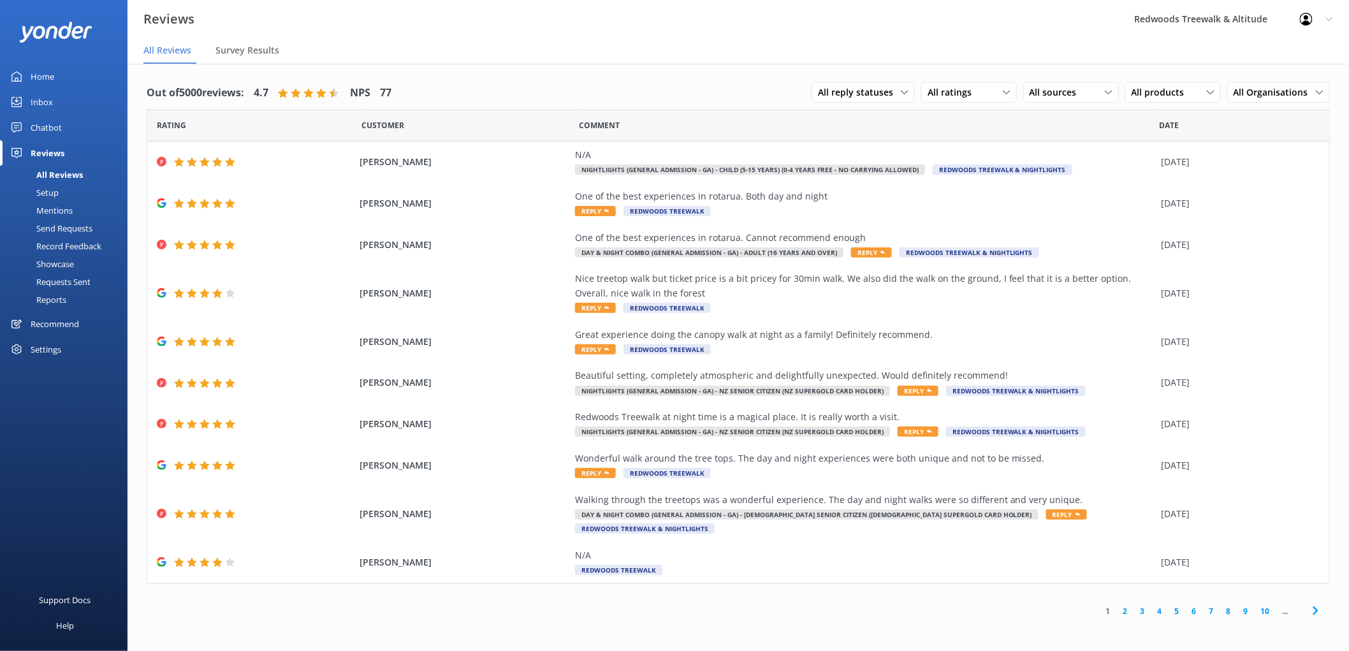
click at [100, 103] on link "Inbox" at bounding box center [63, 101] width 127 height 25
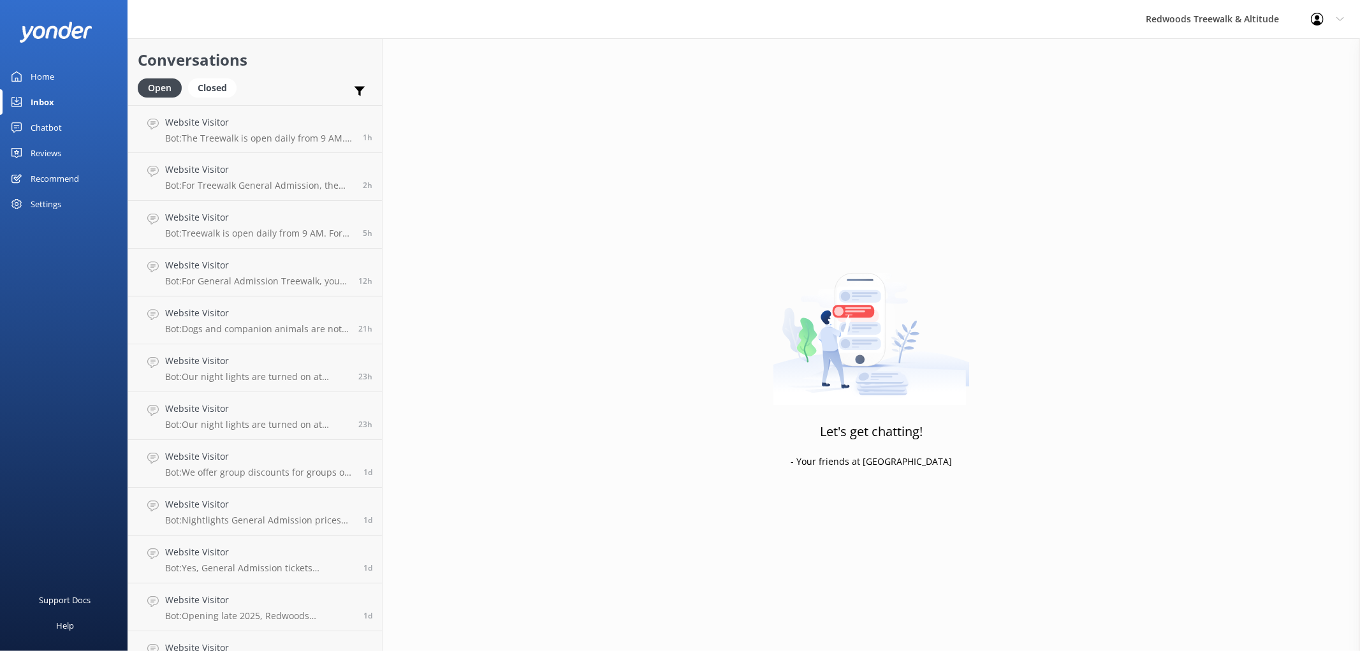
click at [57, 145] on div "Reviews" at bounding box center [46, 152] width 31 height 25
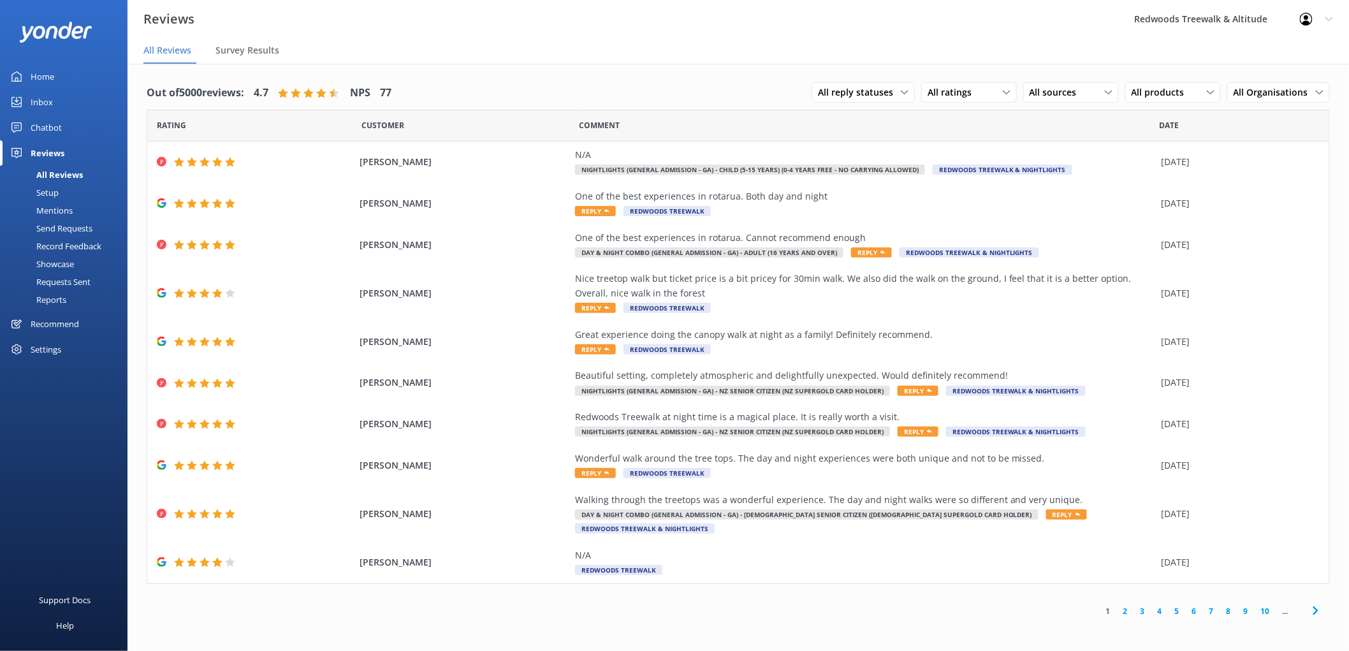
click at [55, 75] on link "Home" at bounding box center [63, 76] width 127 height 25
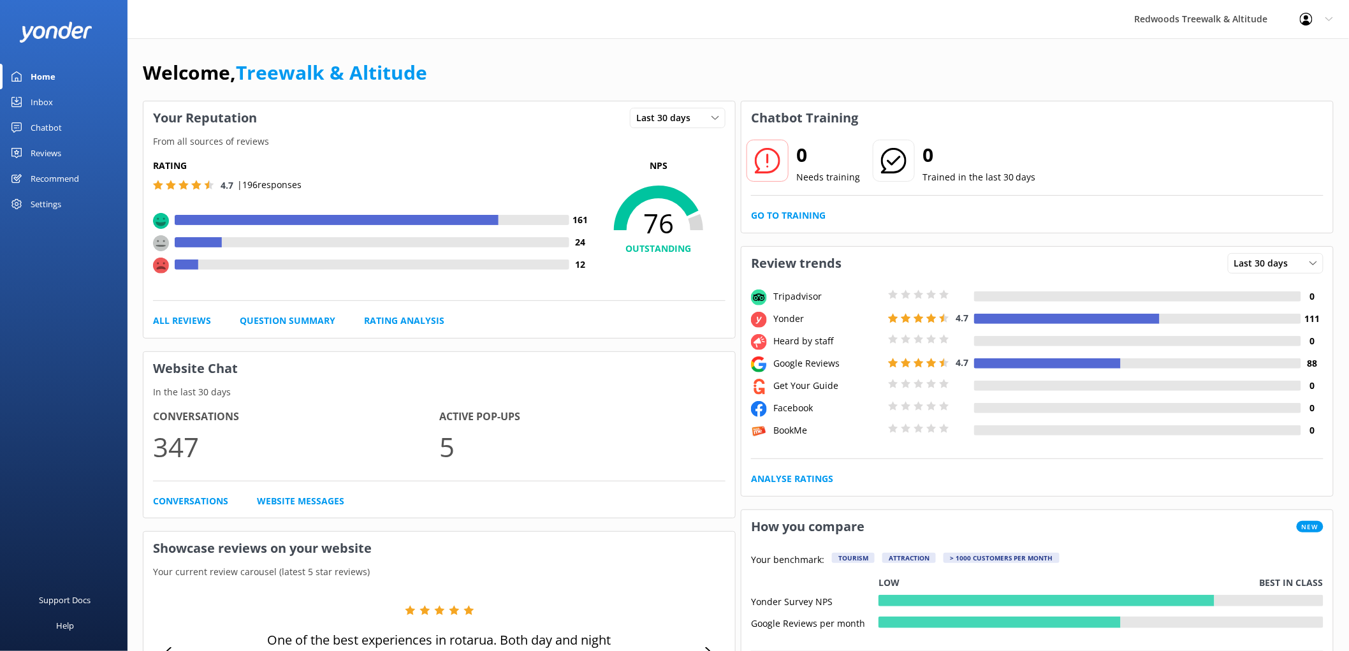
click at [55, 149] on div "Reviews" at bounding box center [46, 152] width 31 height 25
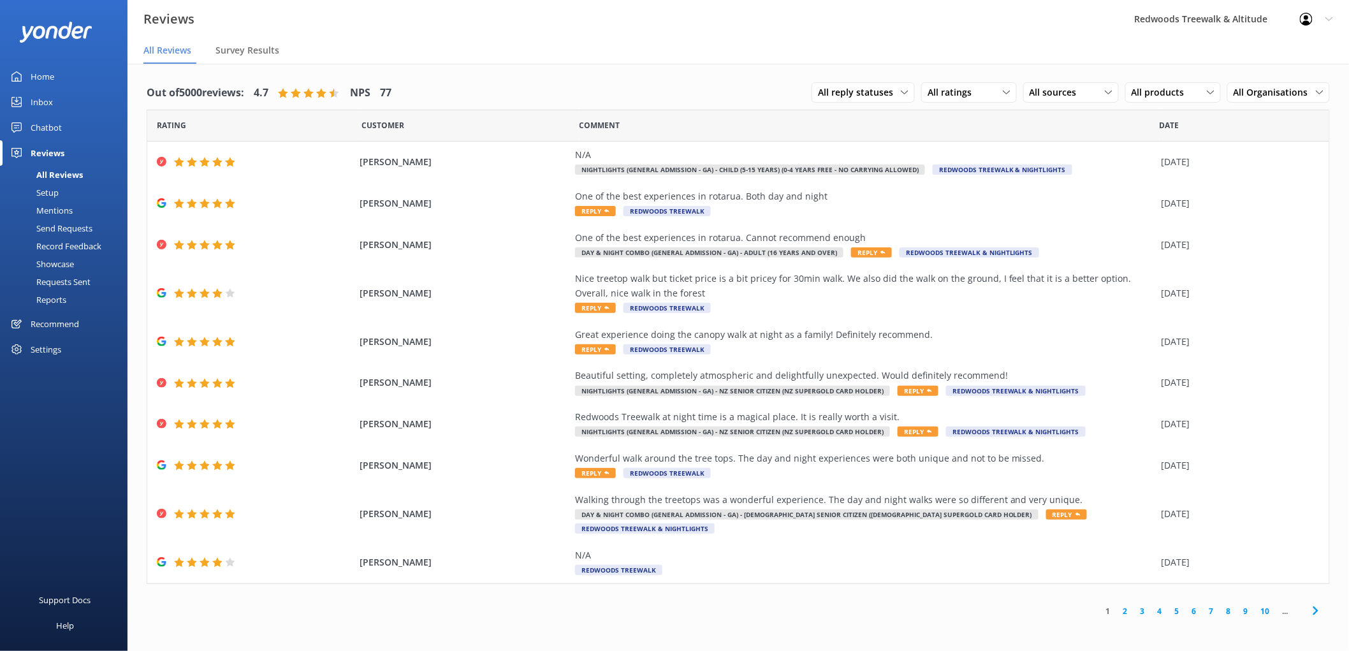
click at [47, 71] on div "Home" at bounding box center [43, 76] width 24 height 25
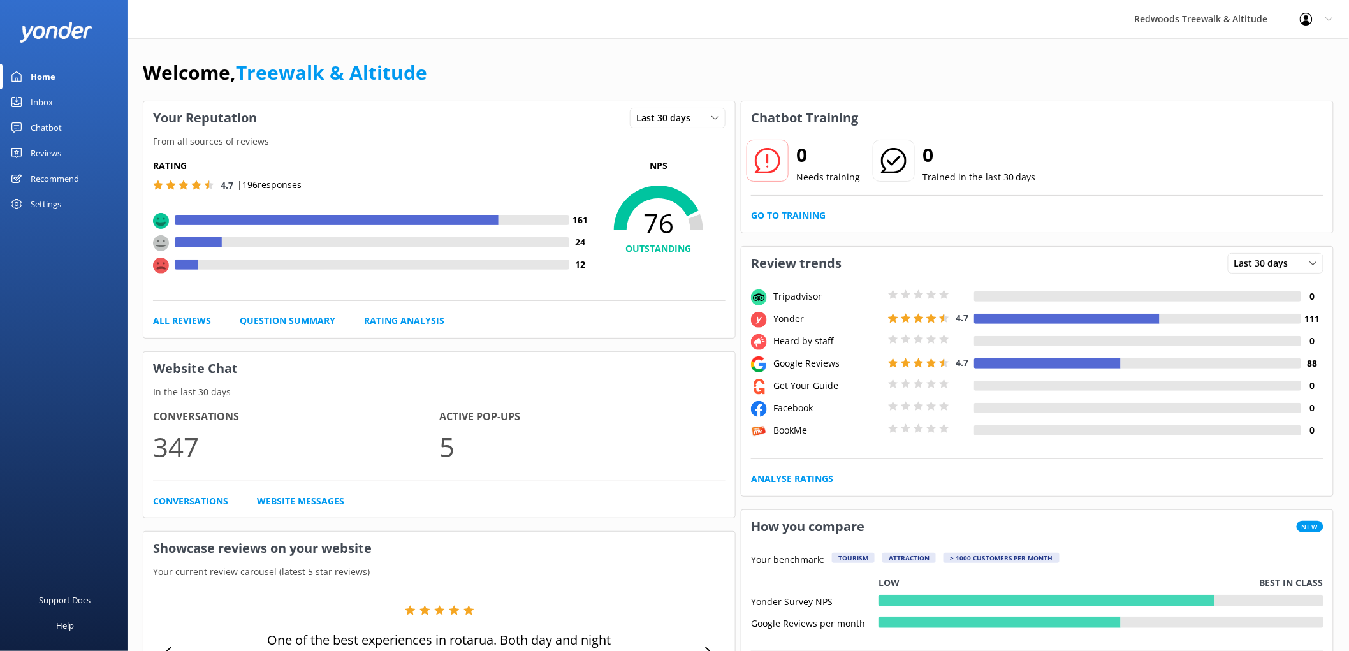
click at [79, 149] on link "Reviews" at bounding box center [63, 152] width 127 height 25
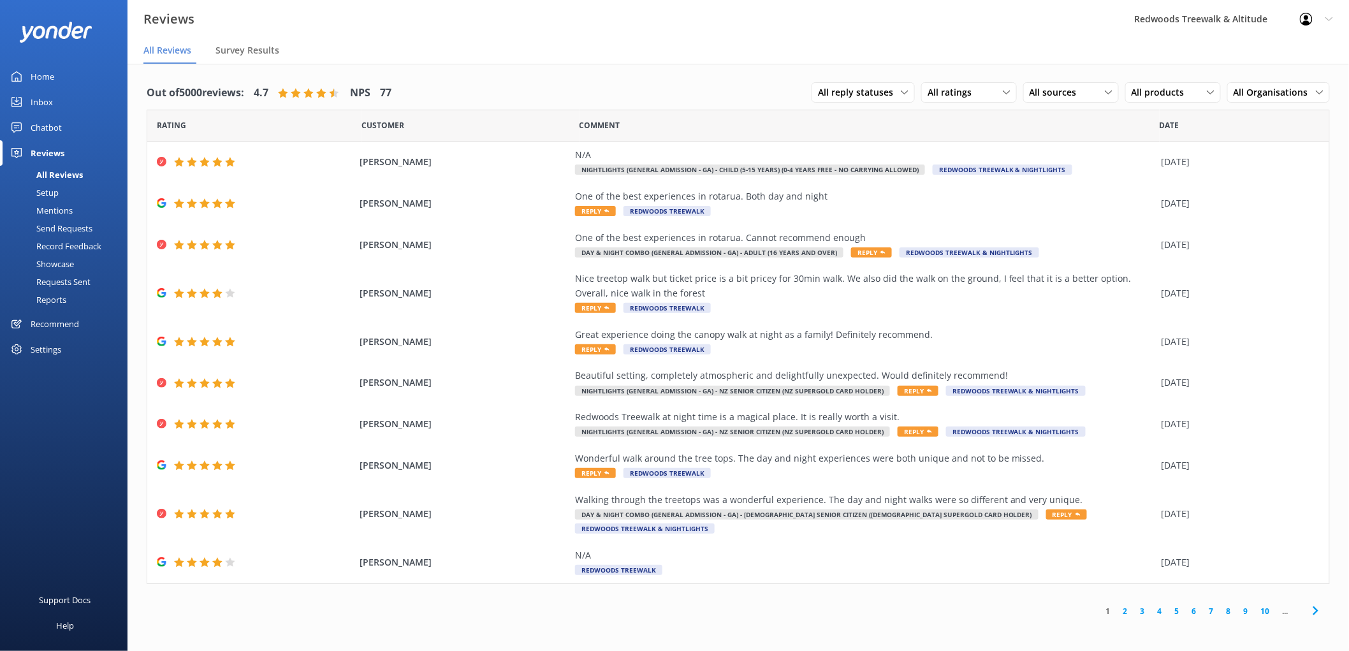
click at [48, 96] on div "Inbox" at bounding box center [42, 101] width 22 height 25
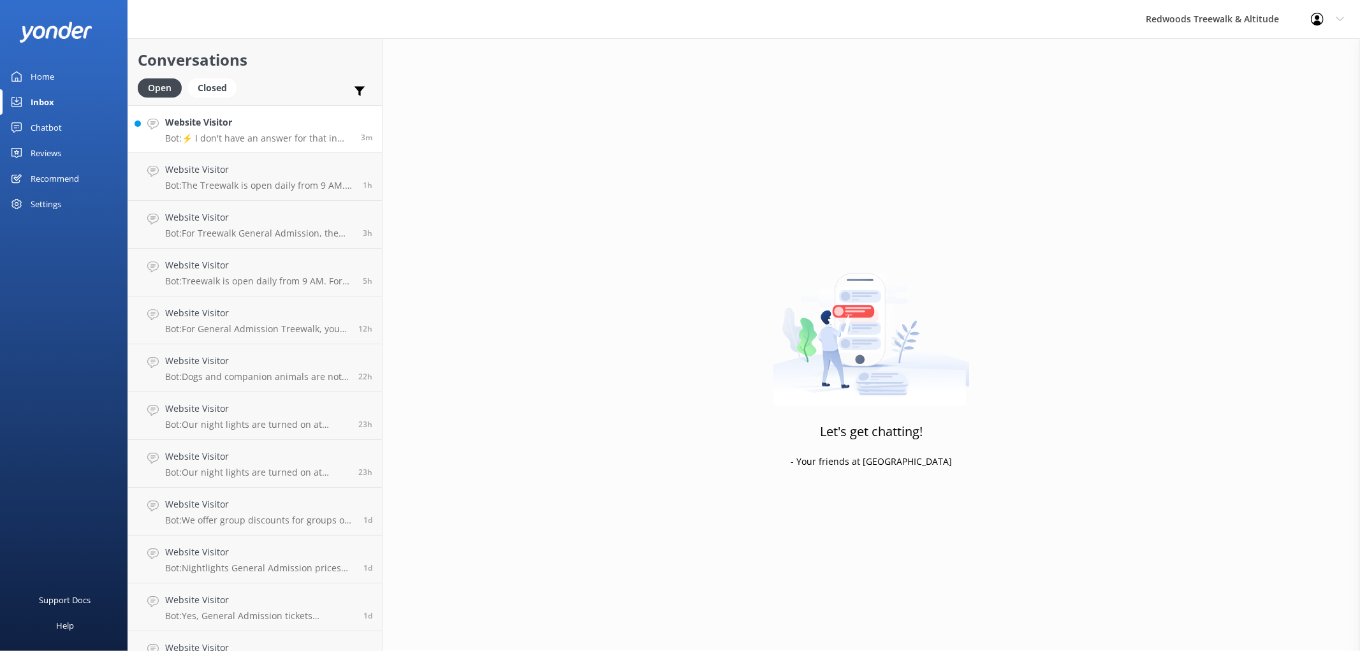
click at [210, 126] on h4 "Website Visitor" at bounding box center [258, 122] width 186 height 14
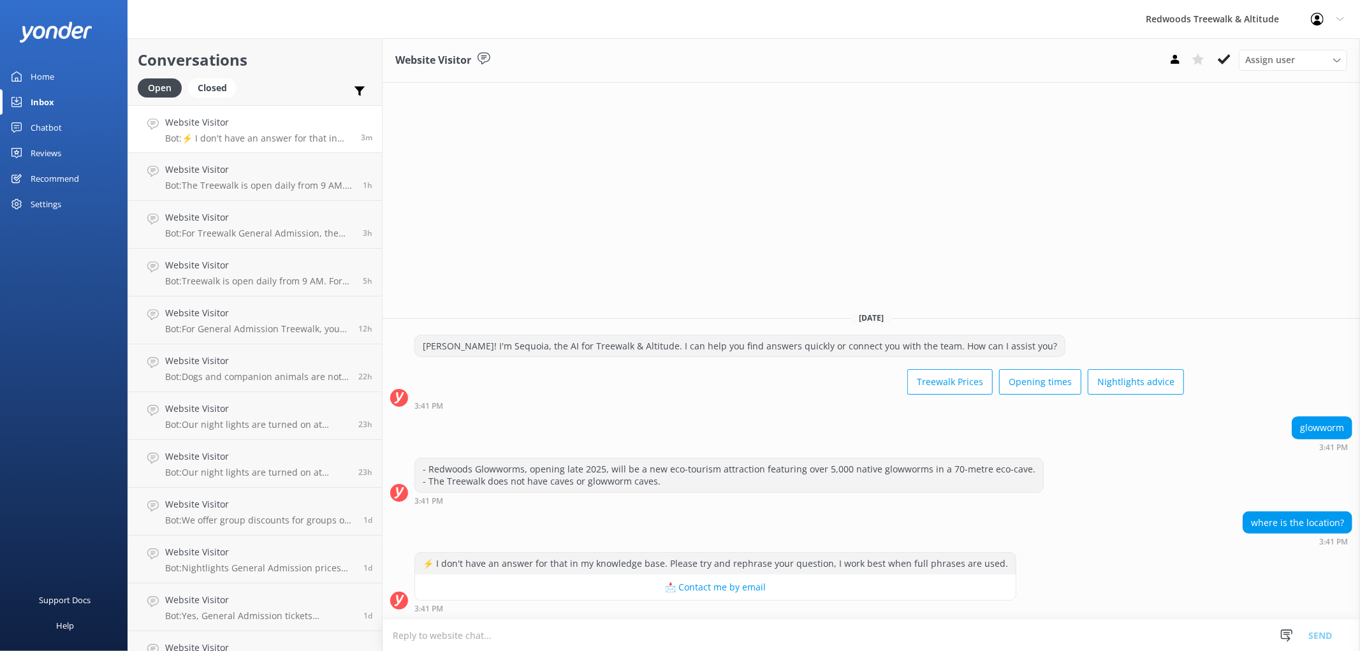
click at [50, 75] on div "Home" at bounding box center [43, 76] width 24 height 25
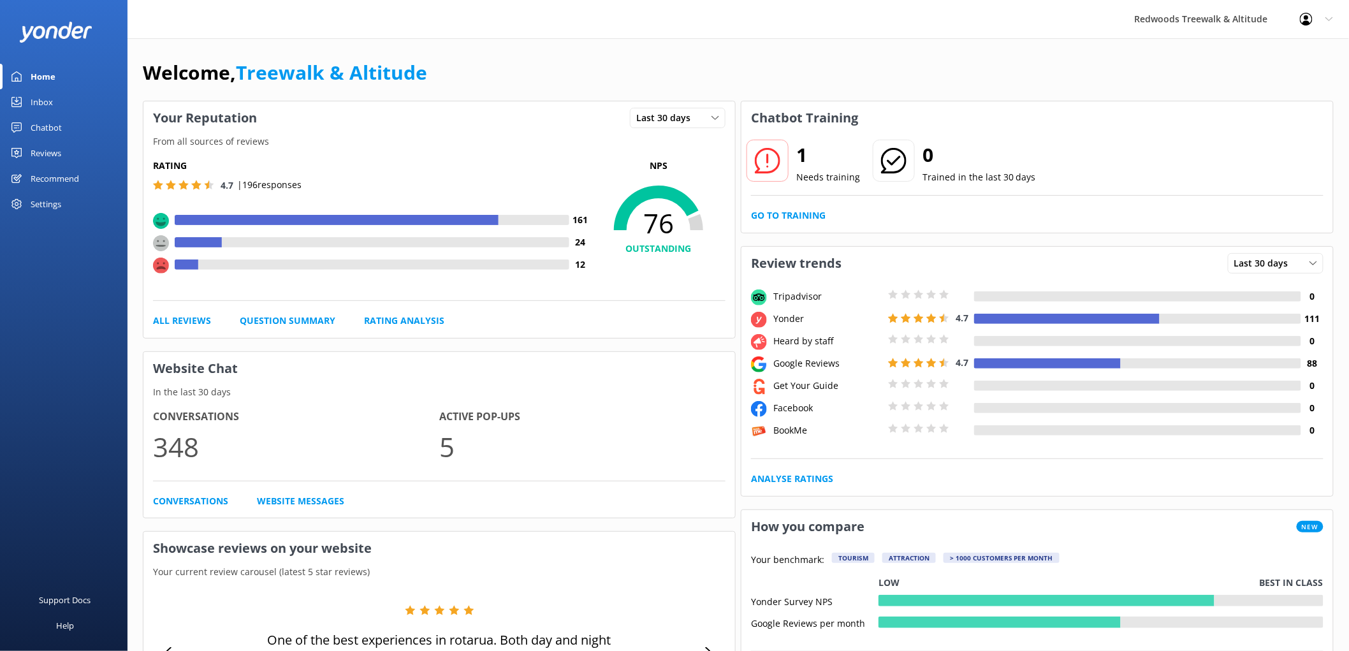
click at [75, 159] on link "Reviews" at bounding box center [63, 152] width 127 height 25
